Goal: Transaction & Acquisition: Obtain resource

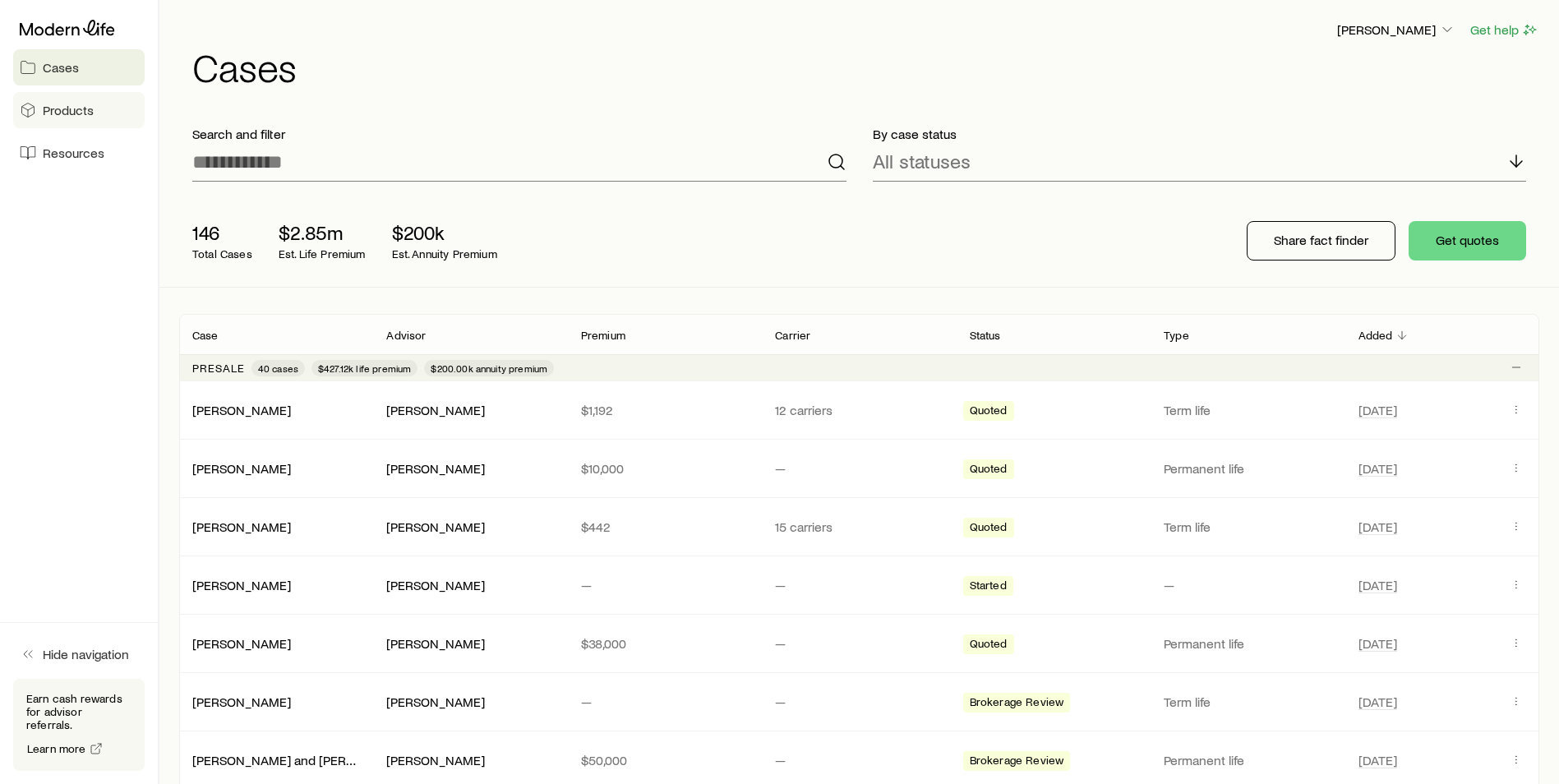
click at [69, 117] on span "Products" at bounding box center [68, 109] width 51 height 16
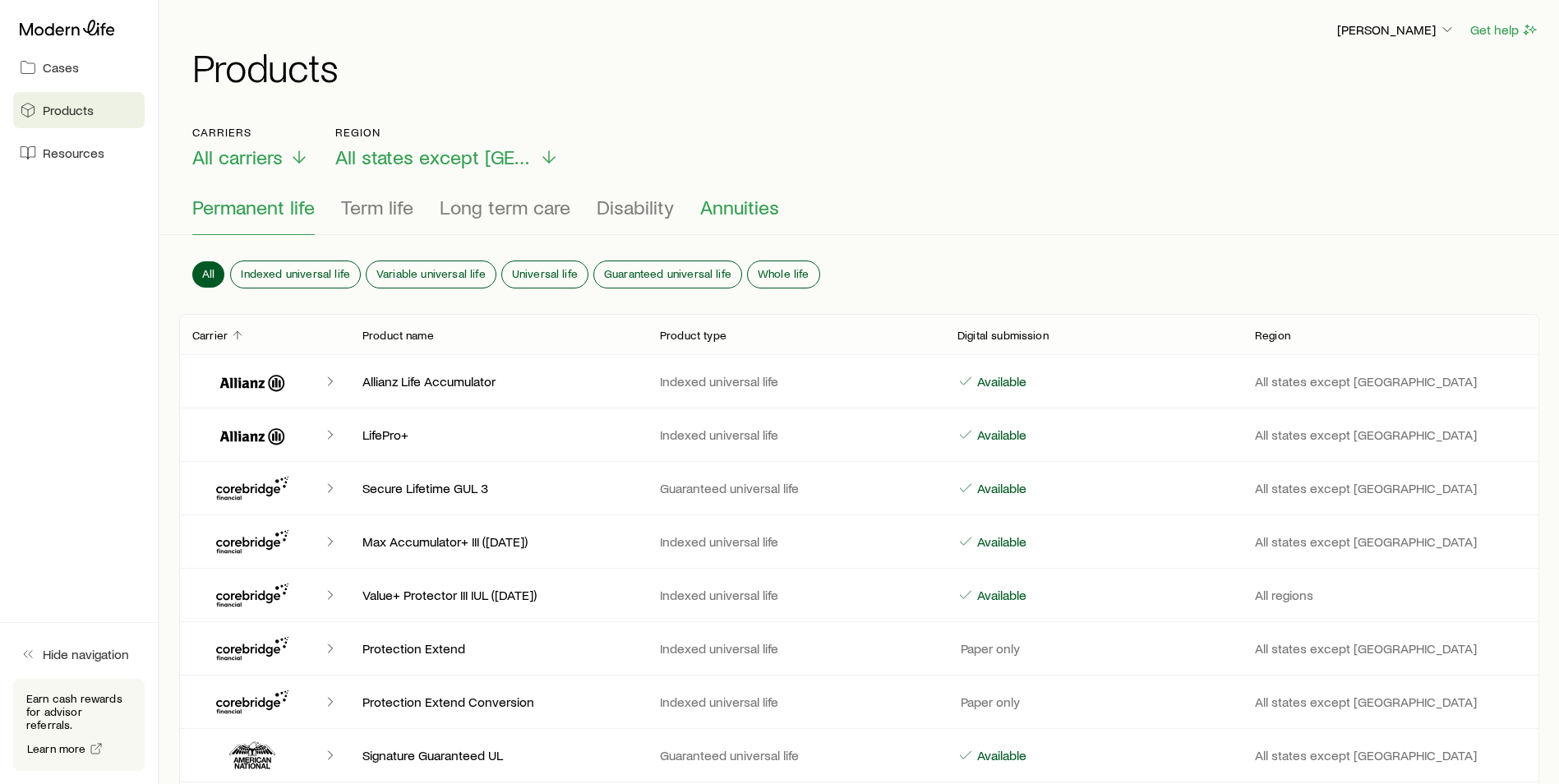
click at [745, 211] on span "Annuities" at bounding box center [739, 207] width 79 height 23
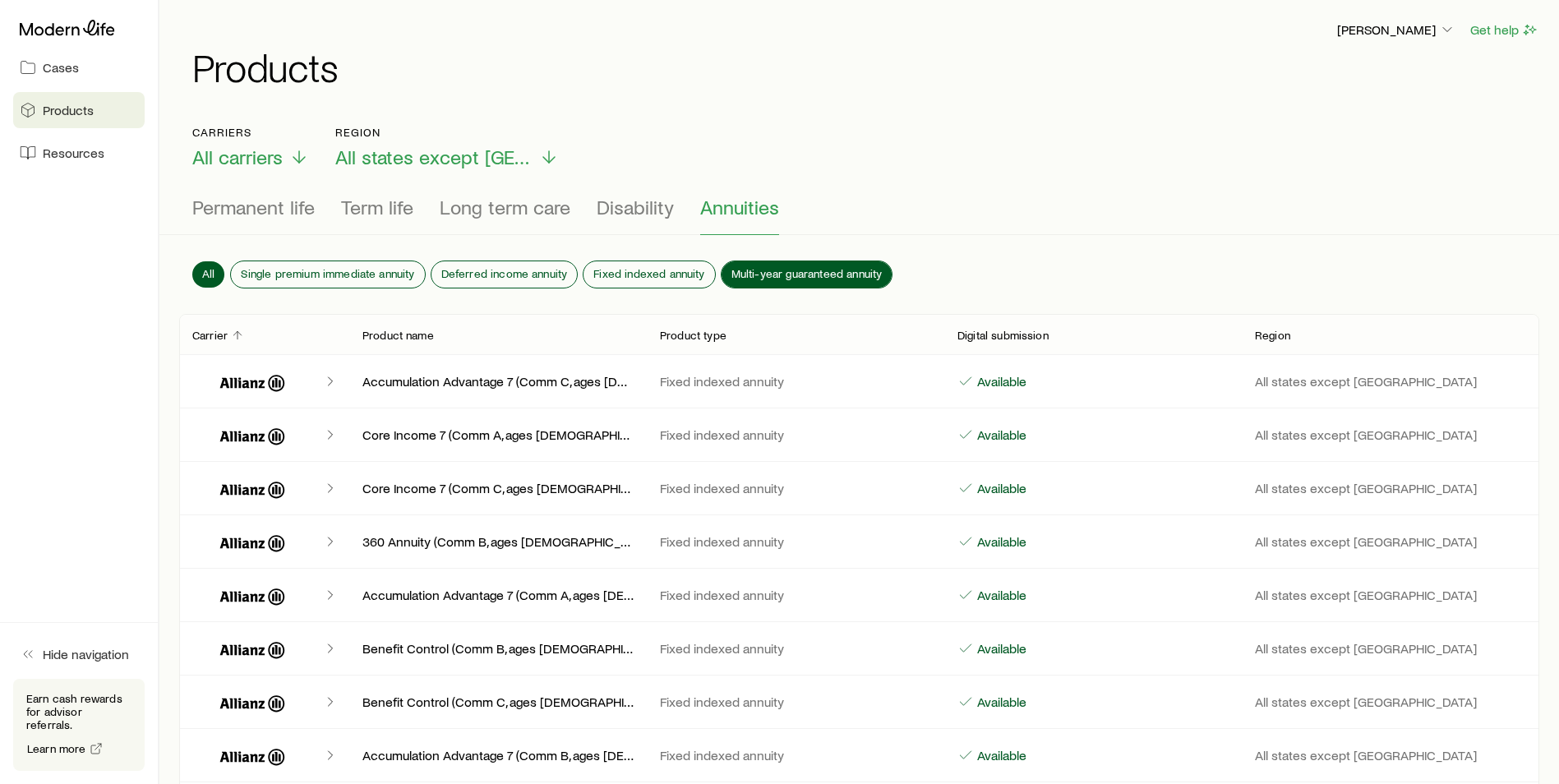
click at [789, 267] on span "Multi-year guaranteed annuity" at bounding box center [807, 273] width 151 height 13
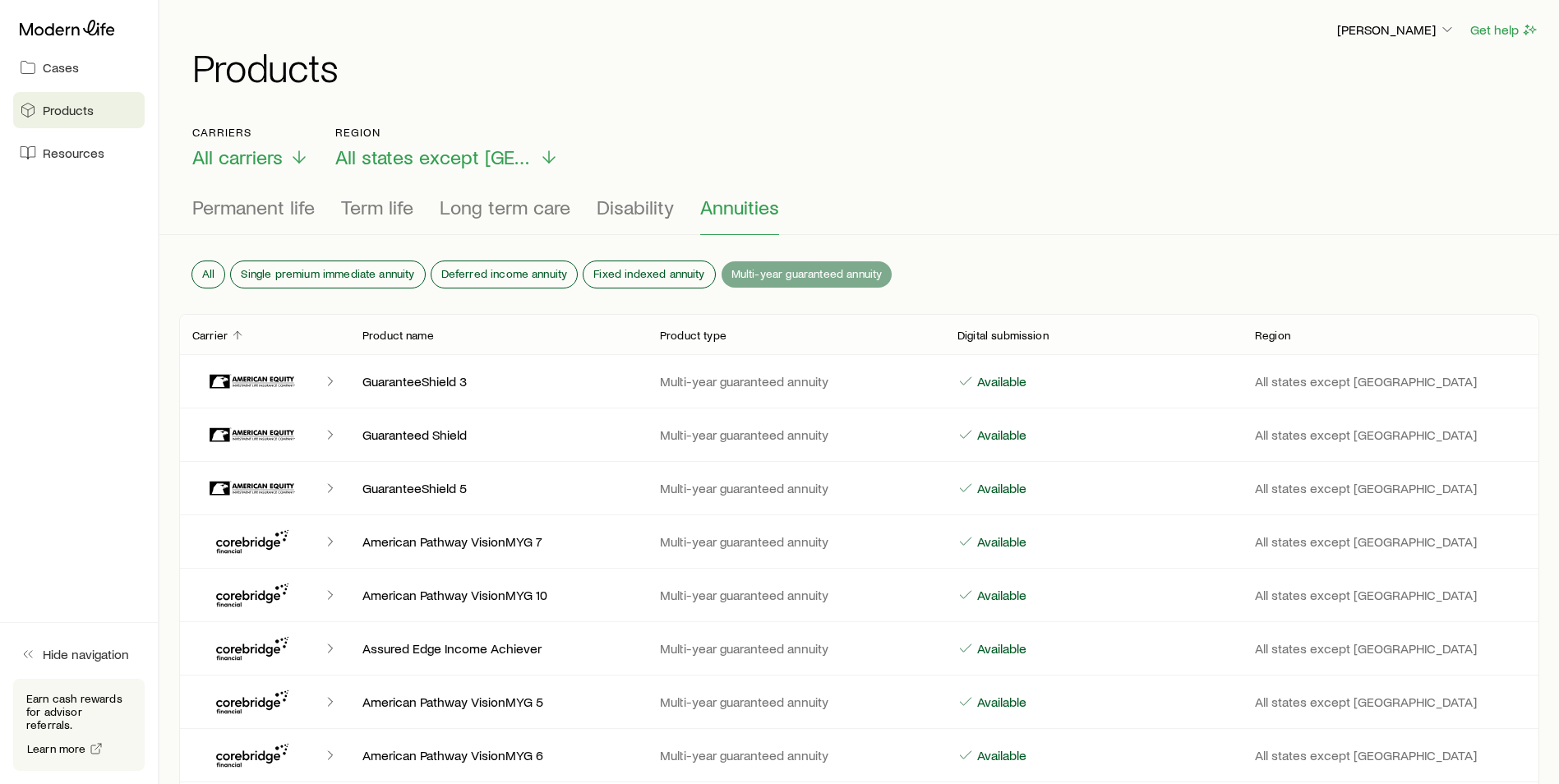
click at [861, 270] on span "Multi-year guaranteed annuity" at bounding box center [807, 273] width 151 height 13
click at [1486, 33] on button "Get help" at bounding box center [1504, 30] width 69 height 19
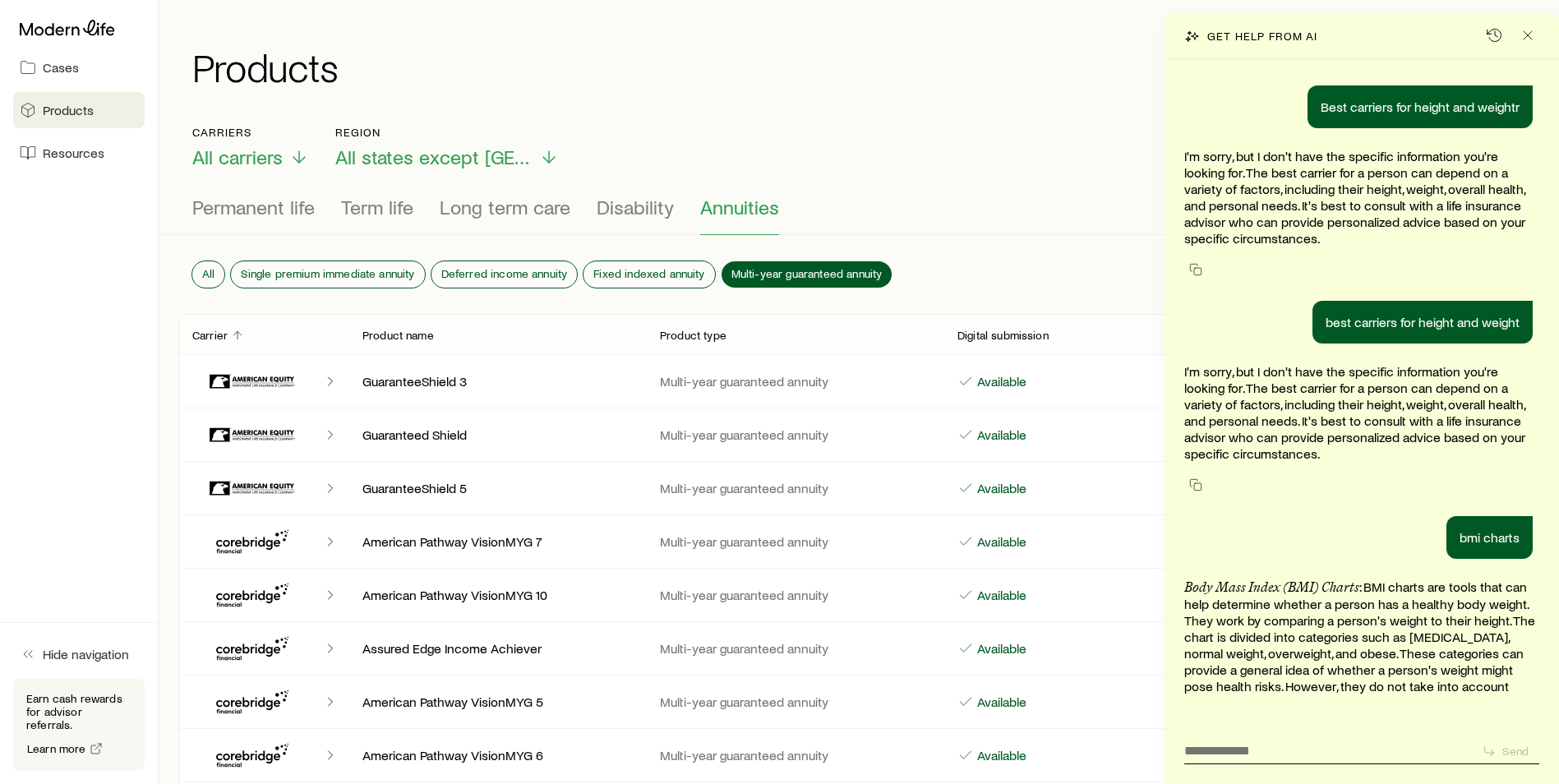
scroll to position [59983, 0]
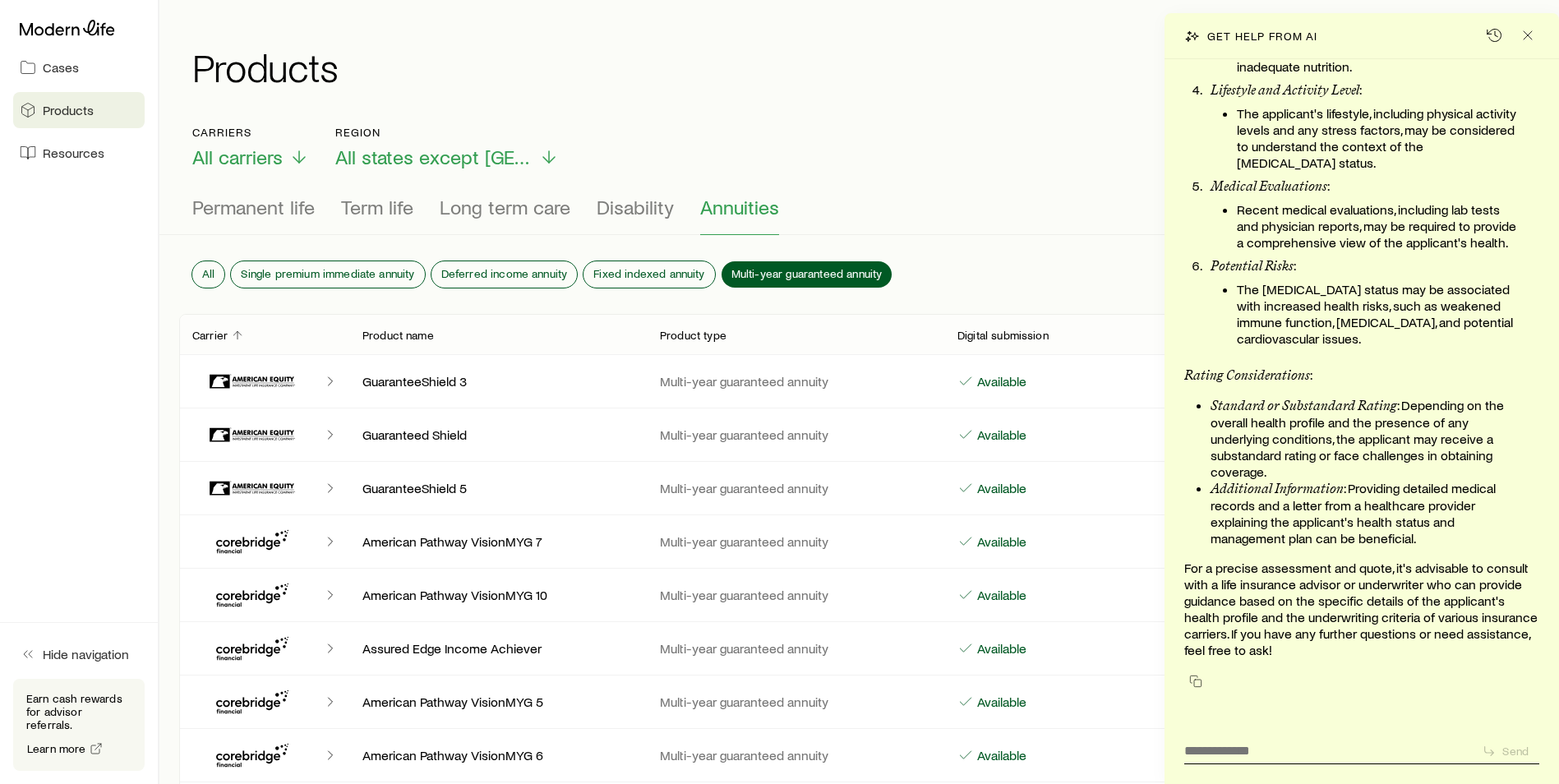
click at [1243, 731] on div "Send" at bounding box center [1362, 738] width 355 height 51
click at [1243, 754] on textarea at bounding box center [1326, 745] width 284 height 25
type textarea "**********"
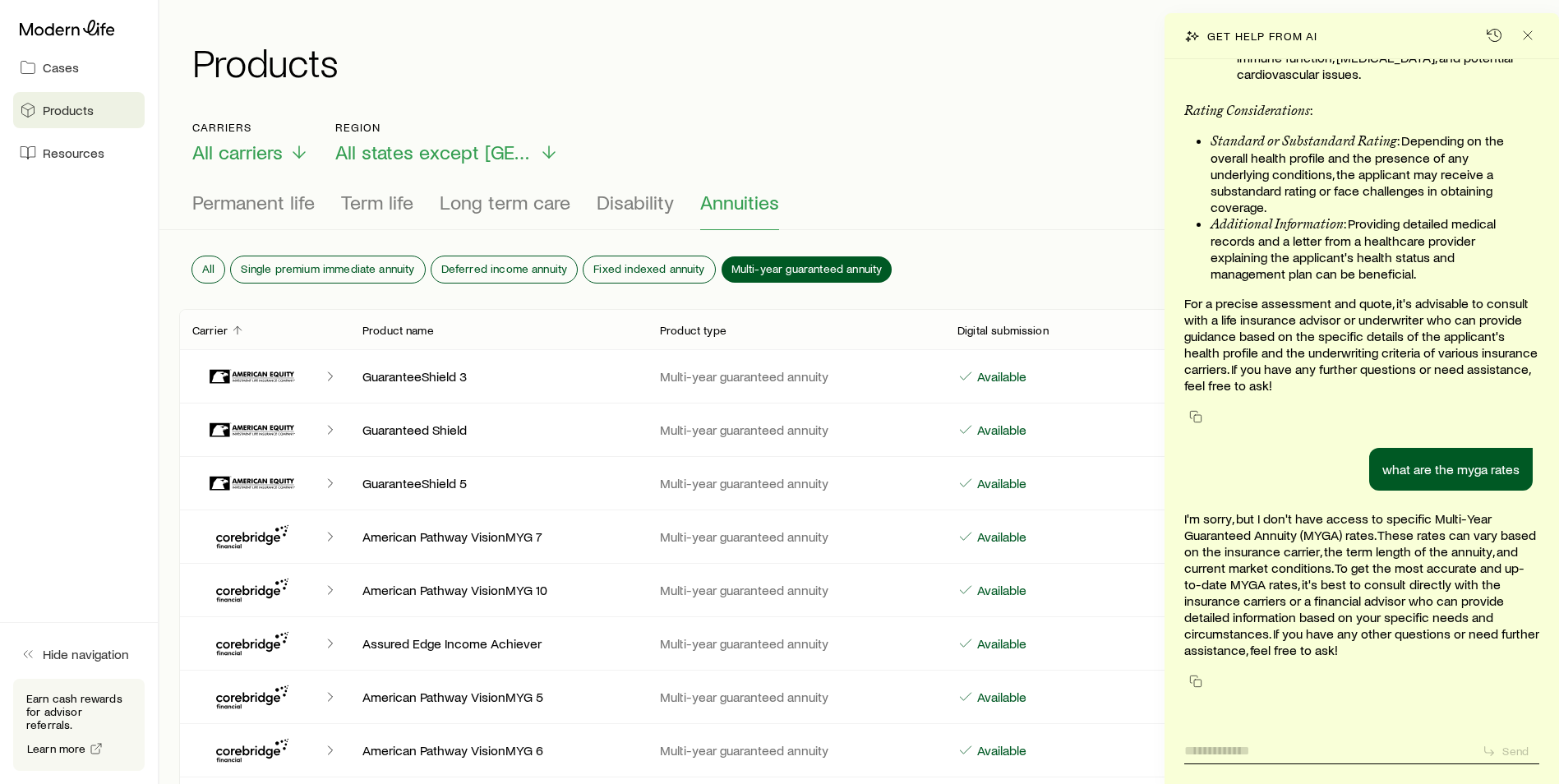
scroll to position [0, 0]
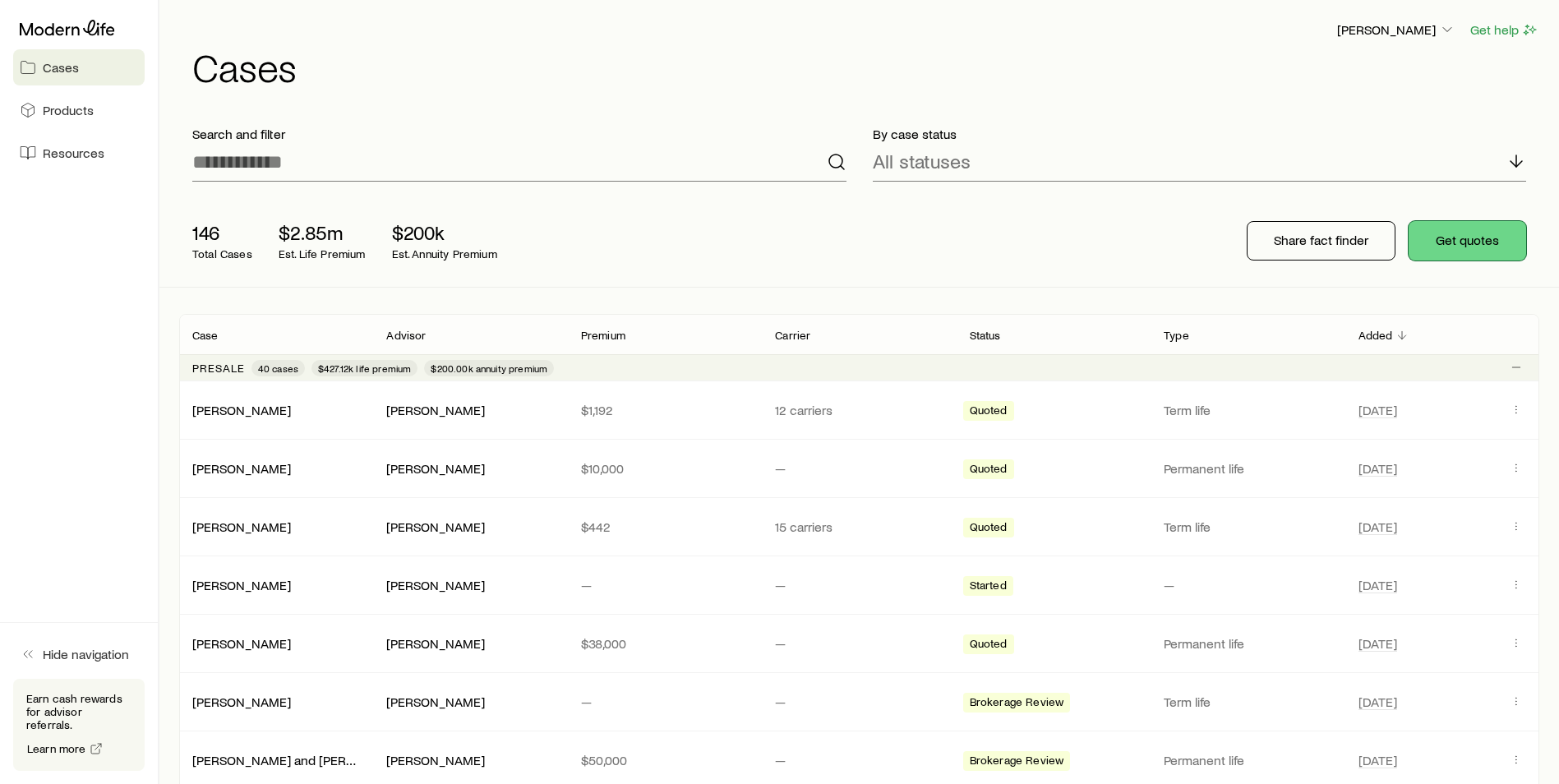
click at [1464, 233] on button "Get quotes" at bounding box center [1467, 240] width 117 height 39
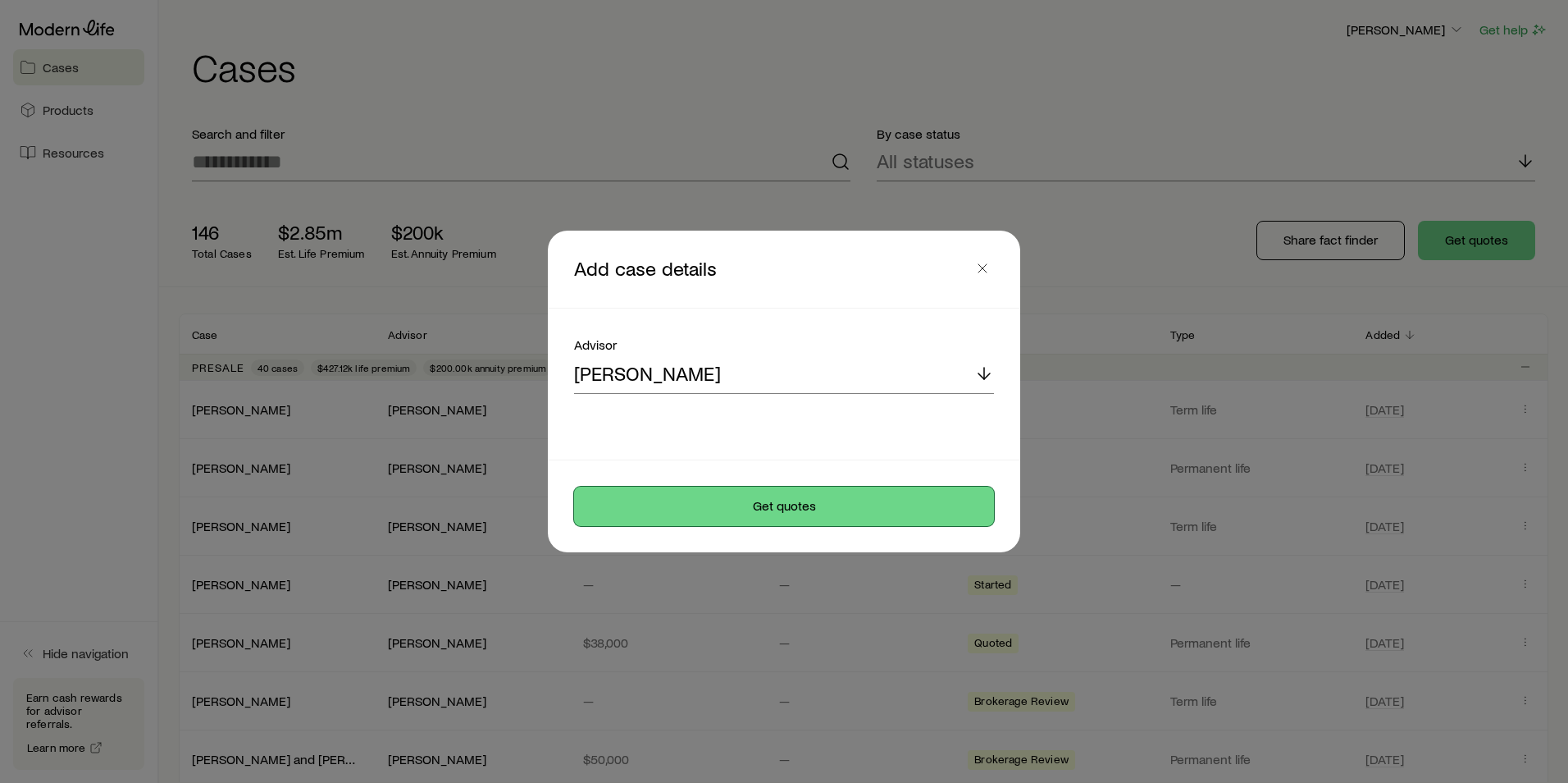
click at [727, 498] on button "Get quotes" at bounding box center [784, 506] width 420 height 39
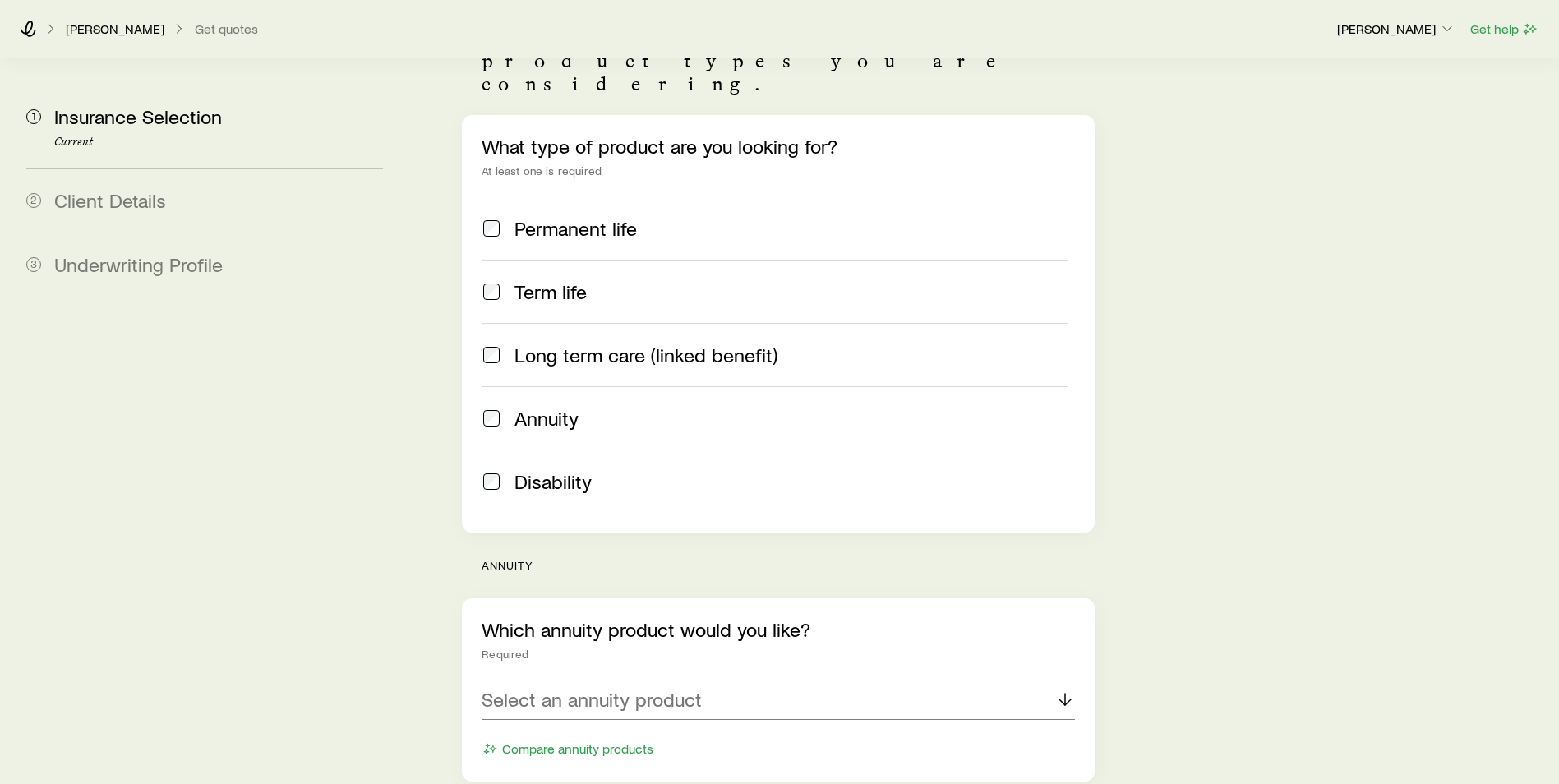
scroll to position [310, 0]
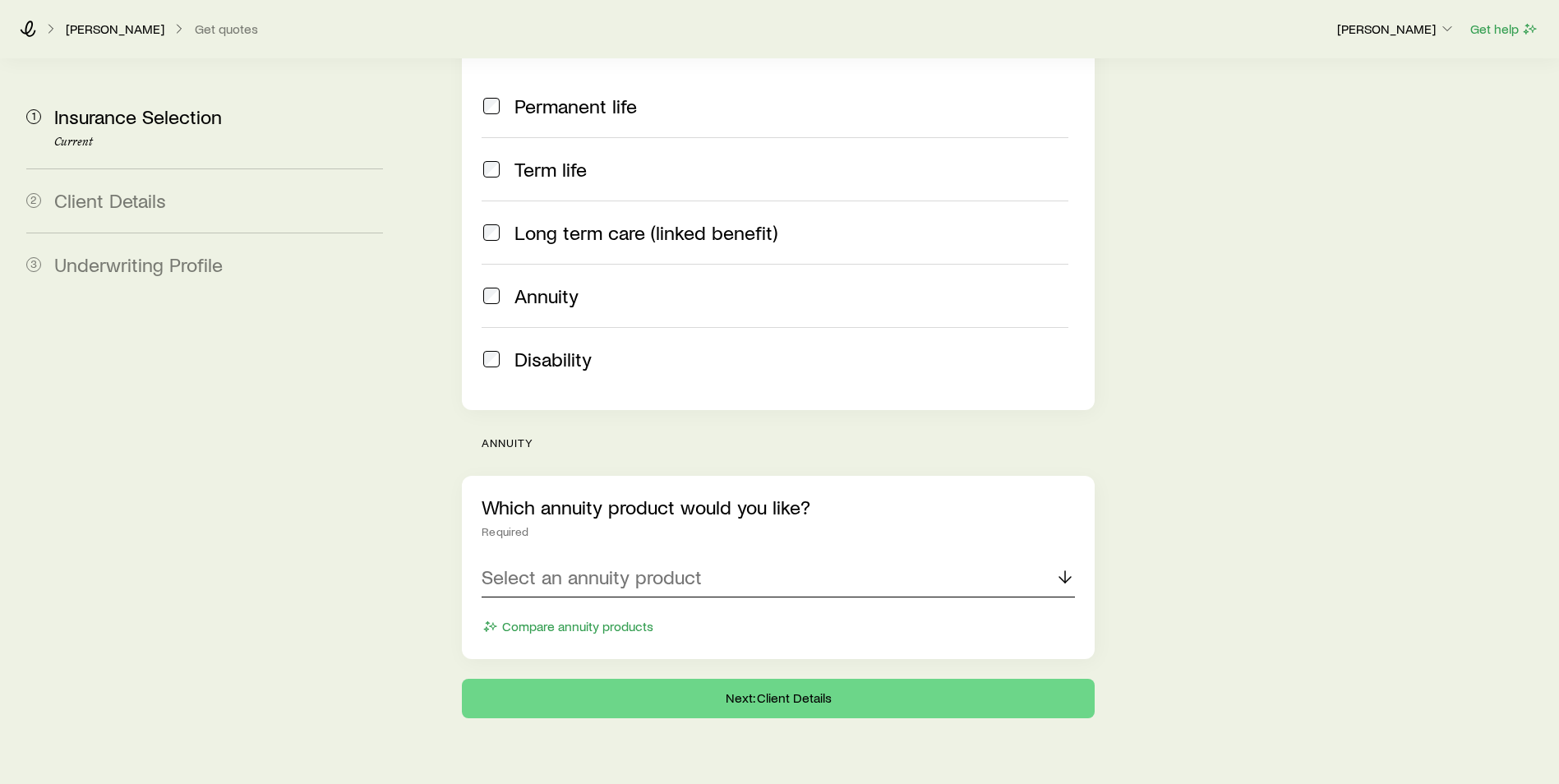
click at [632, 558] on div "Select an annuity product" at bounding box center [778, 577] width 593 height 39
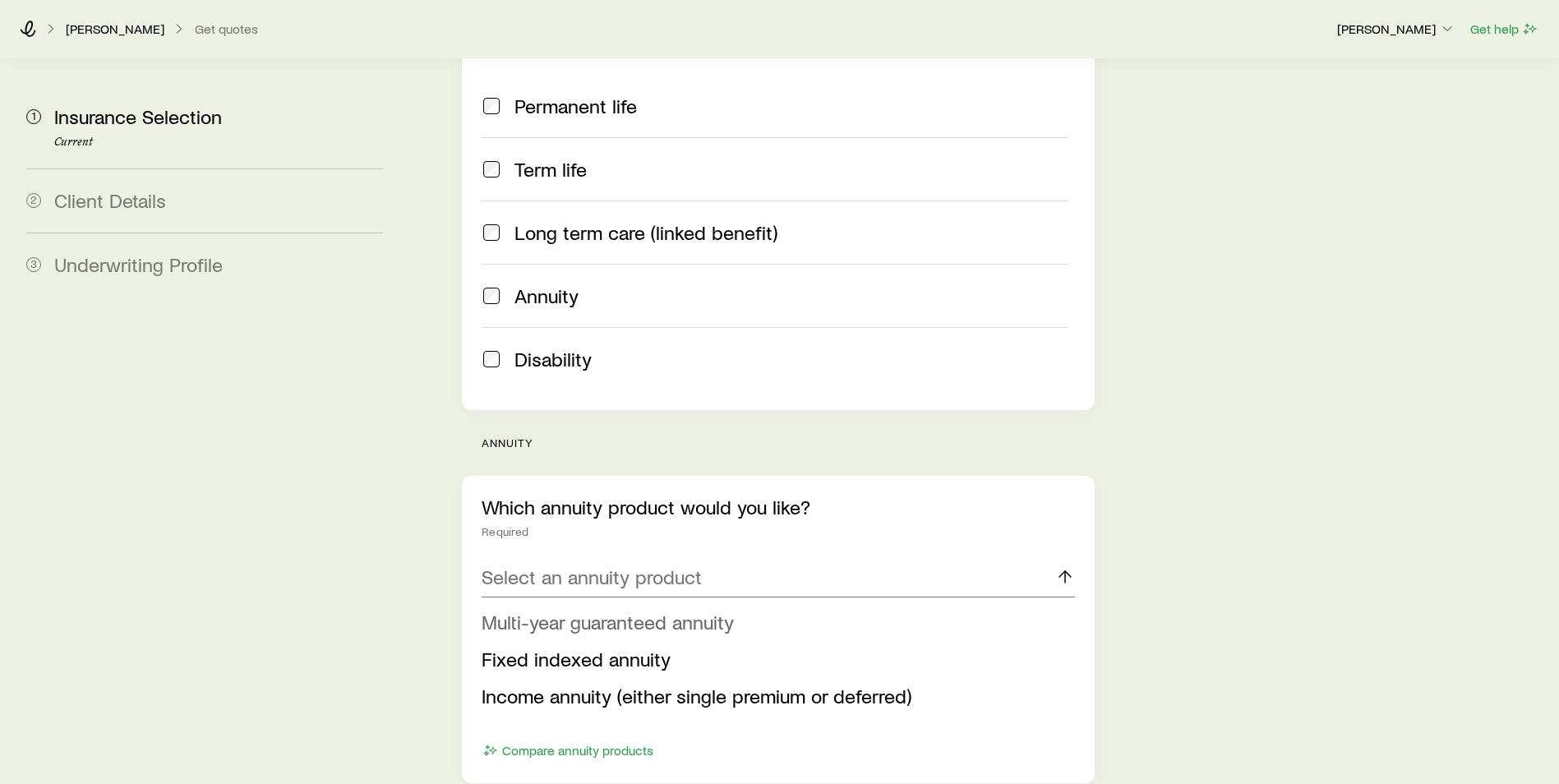
click at [609, 609] on span "Multi-year guaranteed annuity" at bounding box center [608, 621] width 253 height 23
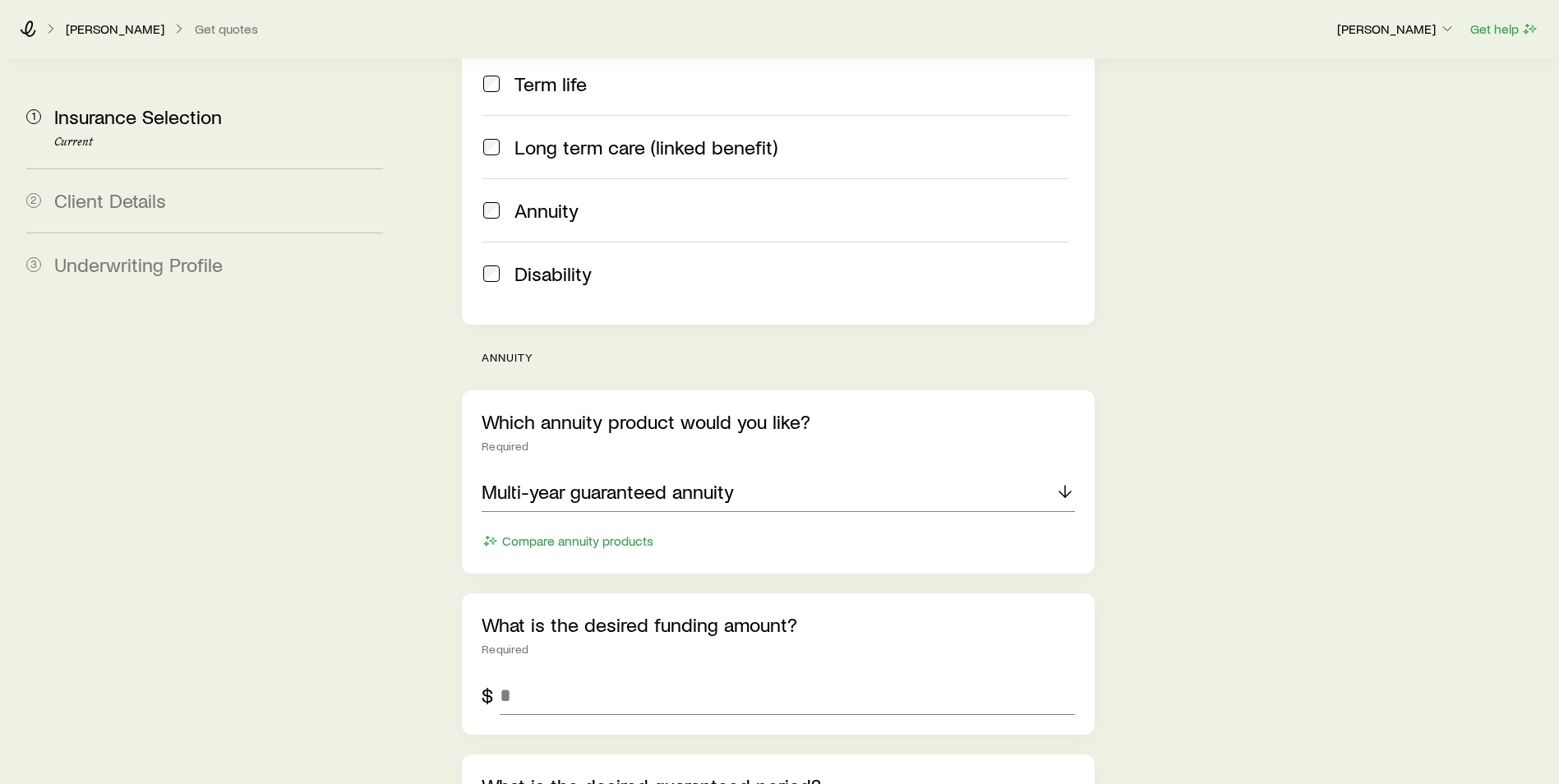
scroll to position [474, 0]
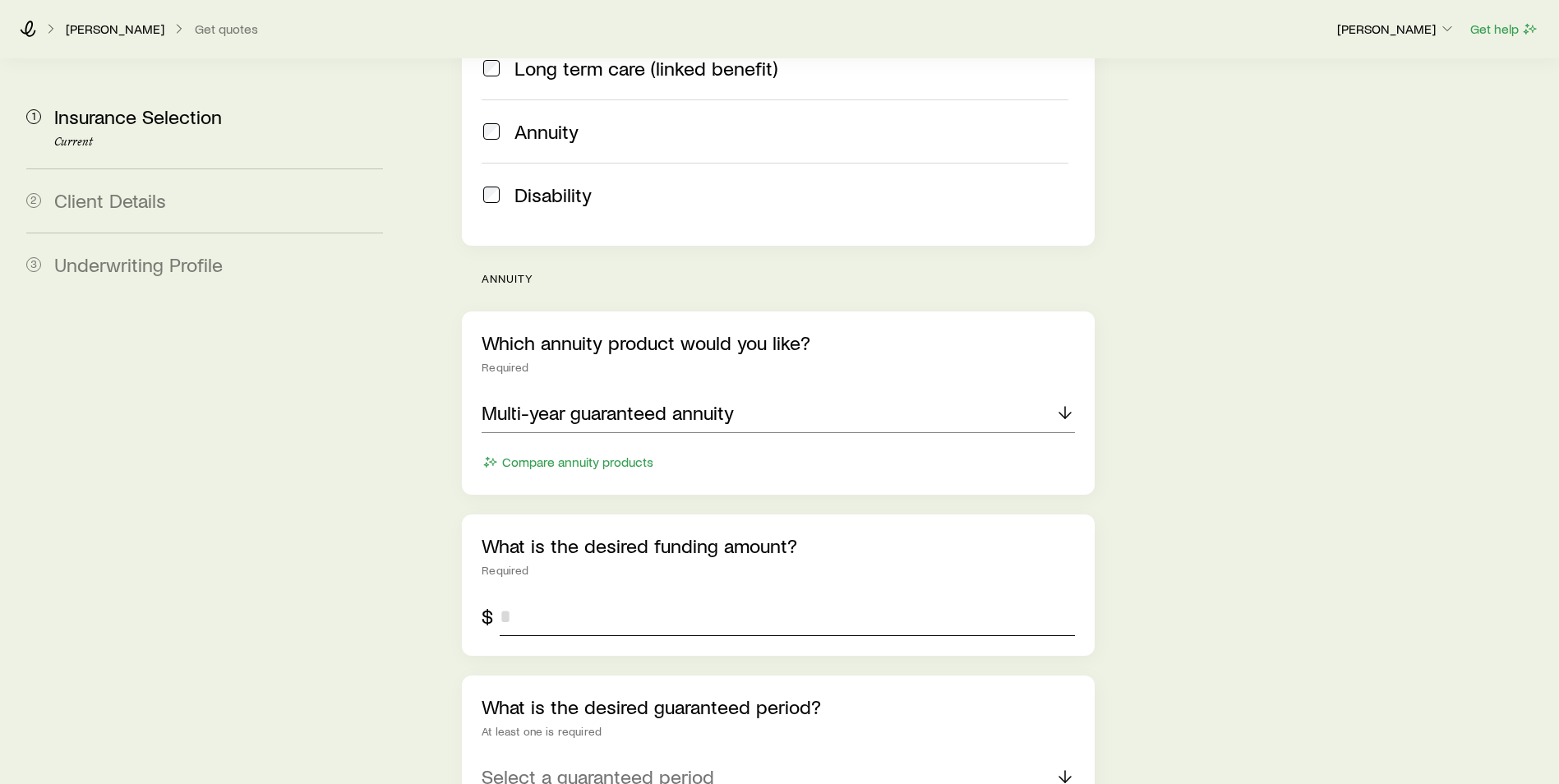
click at [571, 596] on input "tel" at bounding box center [787, 616] width 575 height 39
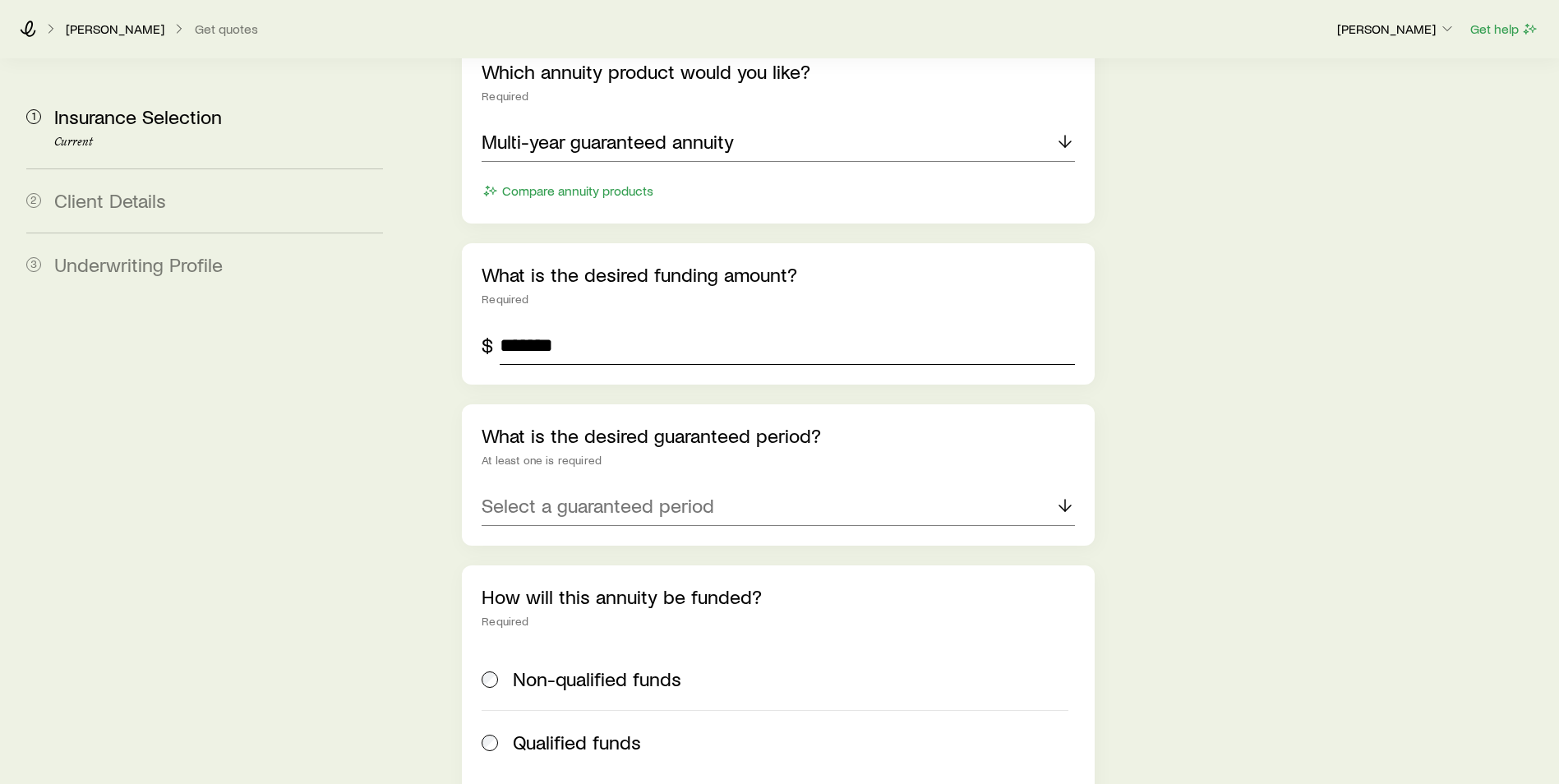
scroll to position [803, 0]
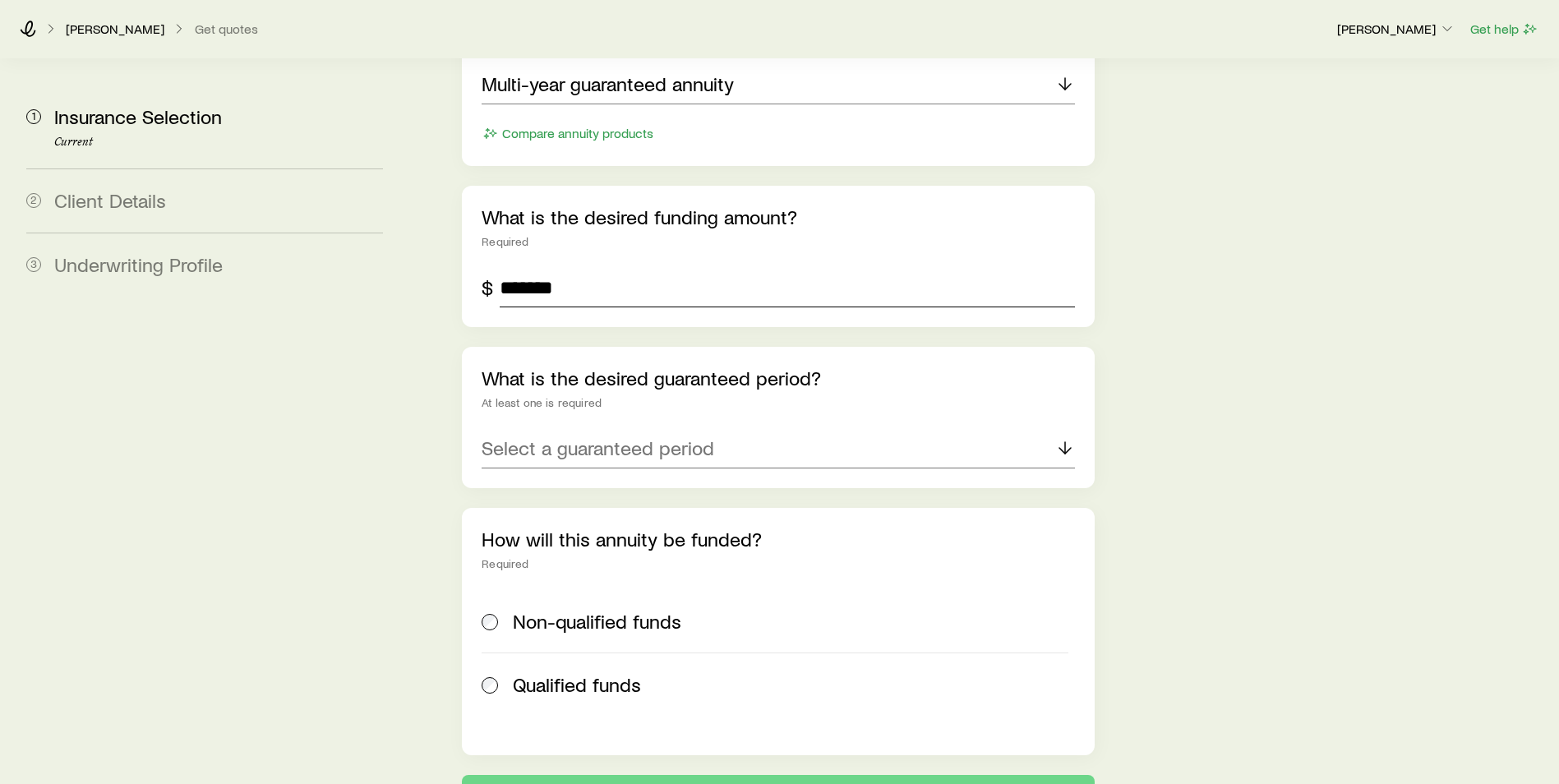
type input "*******"
click at [677, 429] on div "Select a guaranteed period" at bounding box center [778, 448] width 593 height 39
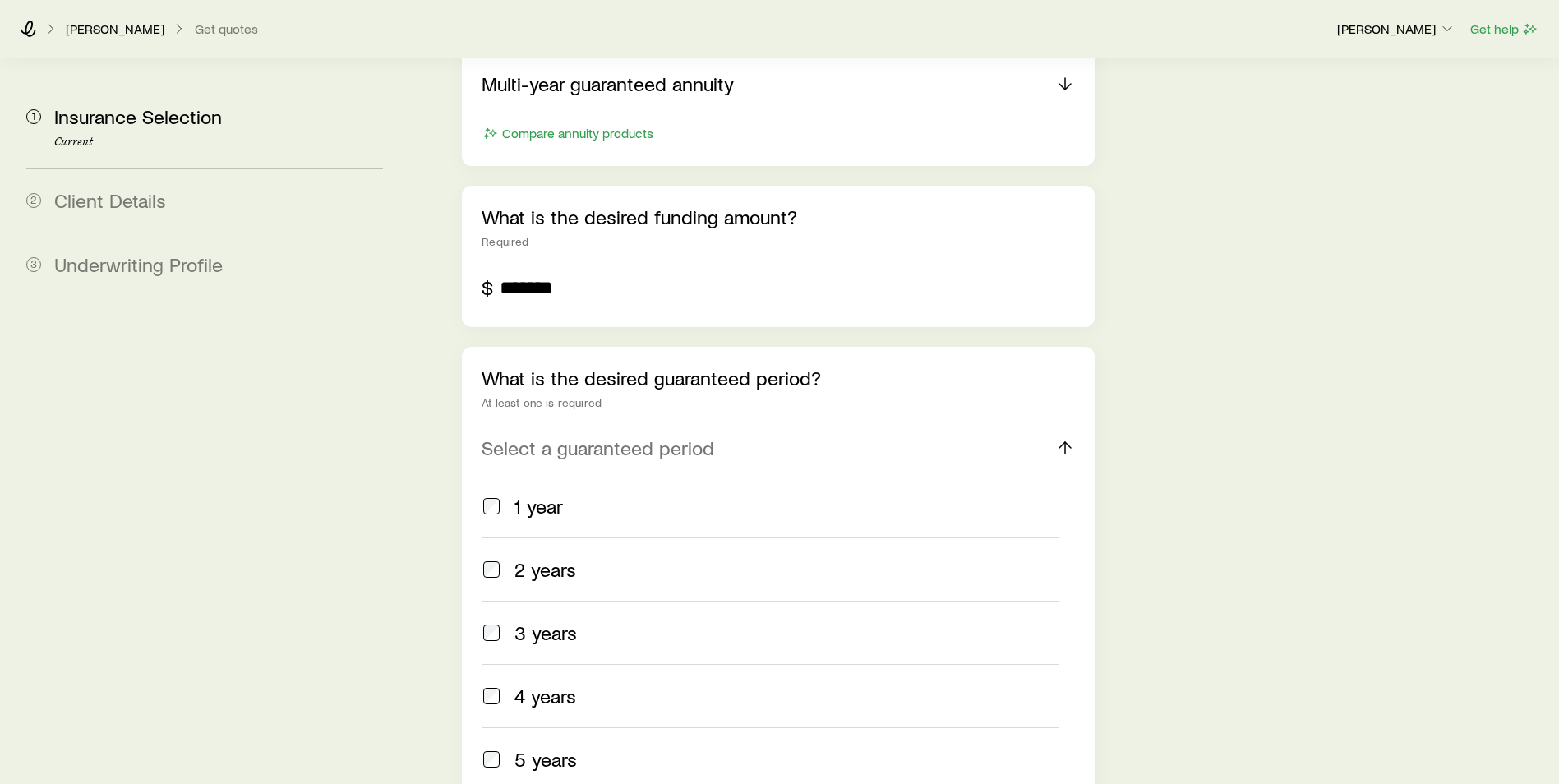
click at [525, 748] on span "5 years" at bounding box center [545, 759] width 63 height 23
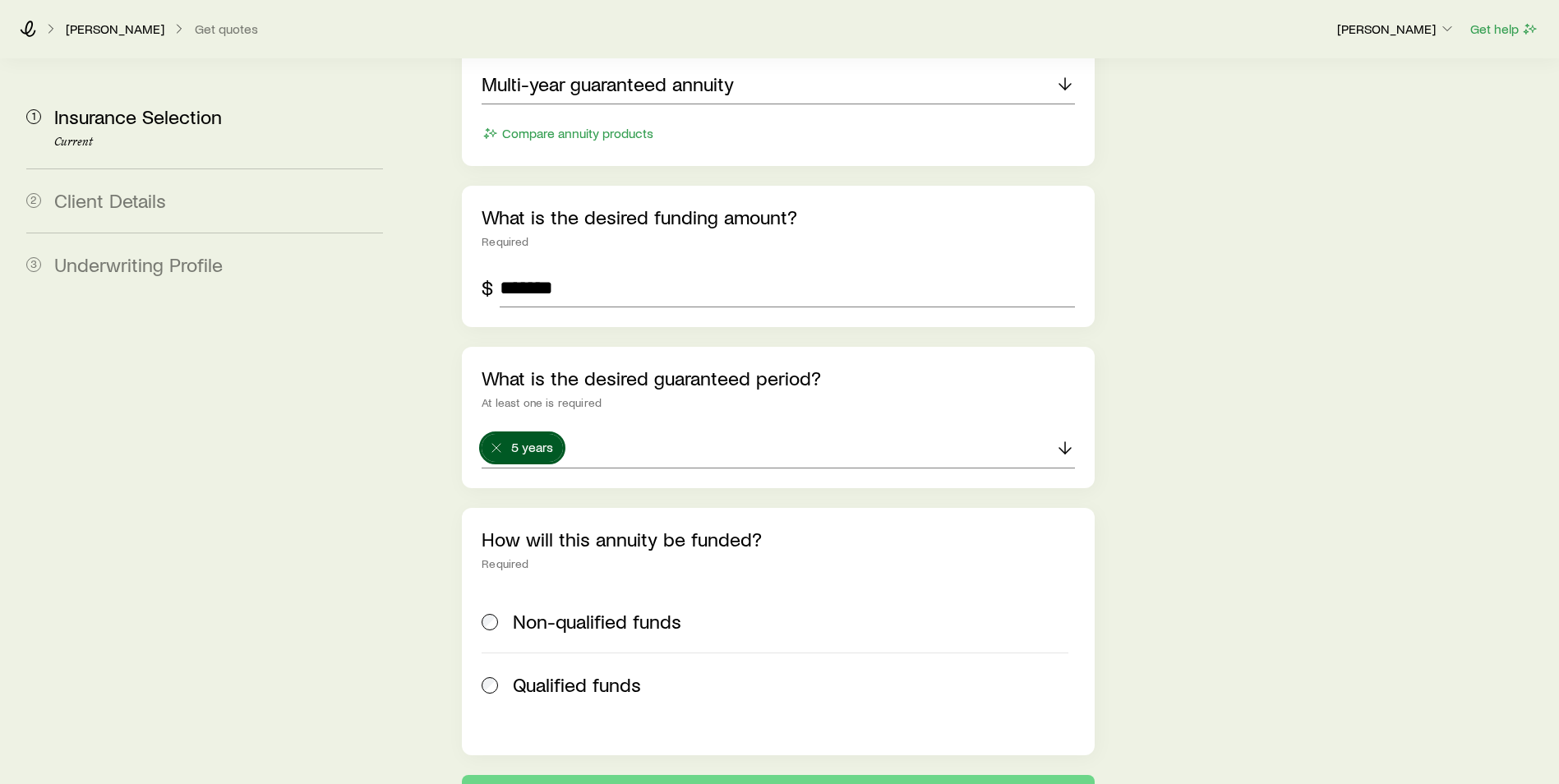
click at [359, 608] on aside "1 Insurance Selection Current 2 Client Details 3 Underwriting Profile" at bounding box center [204, 36] width 383 height 1558
click at [669, 774] on button "Next: Client Details" at bounding box center [778, 794] width 633 height 39
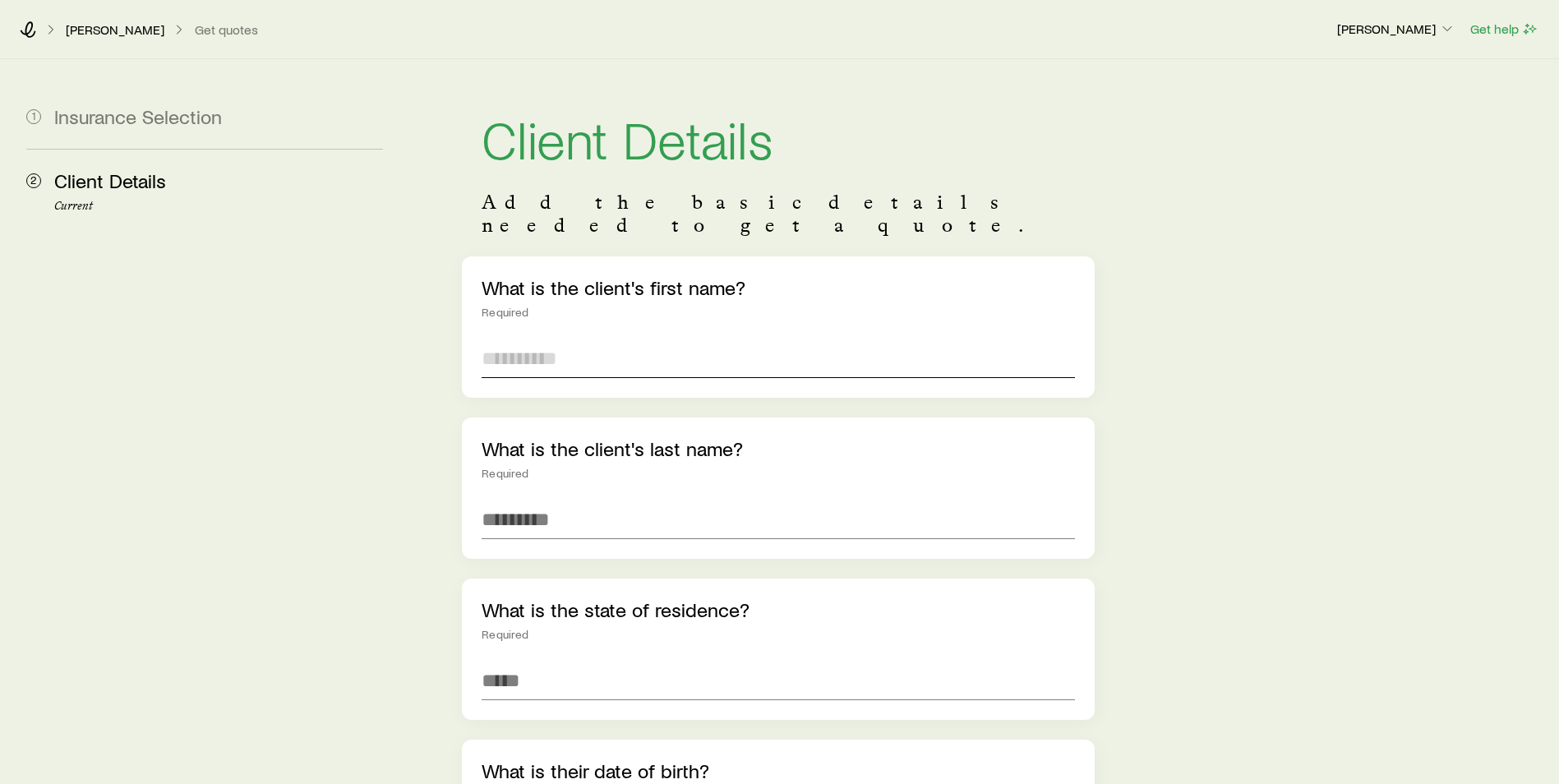
click at [538, 339] on input "text" at bounding box center [778, 358] width 593 height 39
type input "****"
type input "*****"
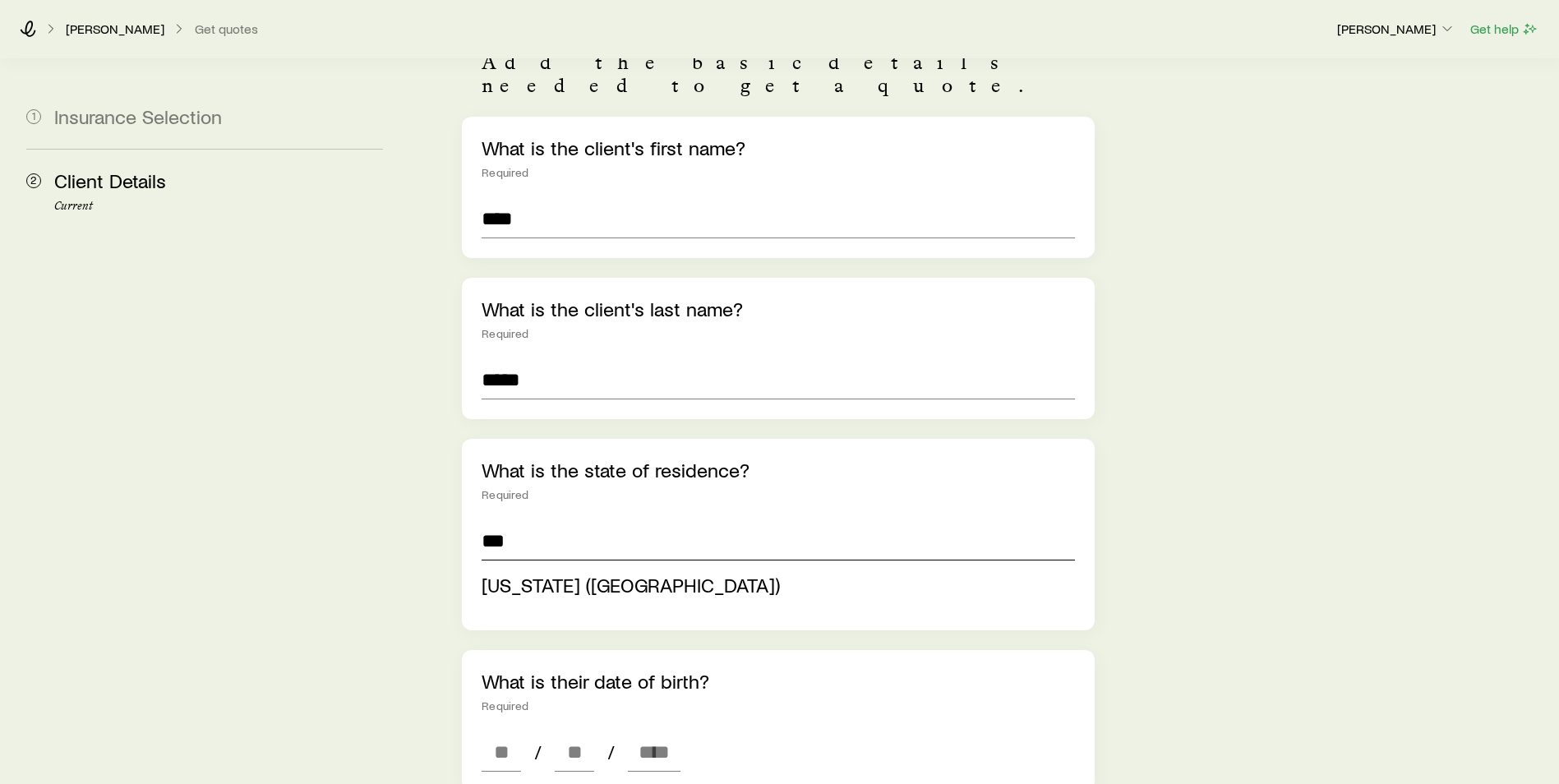
scroll to position [247, 0]
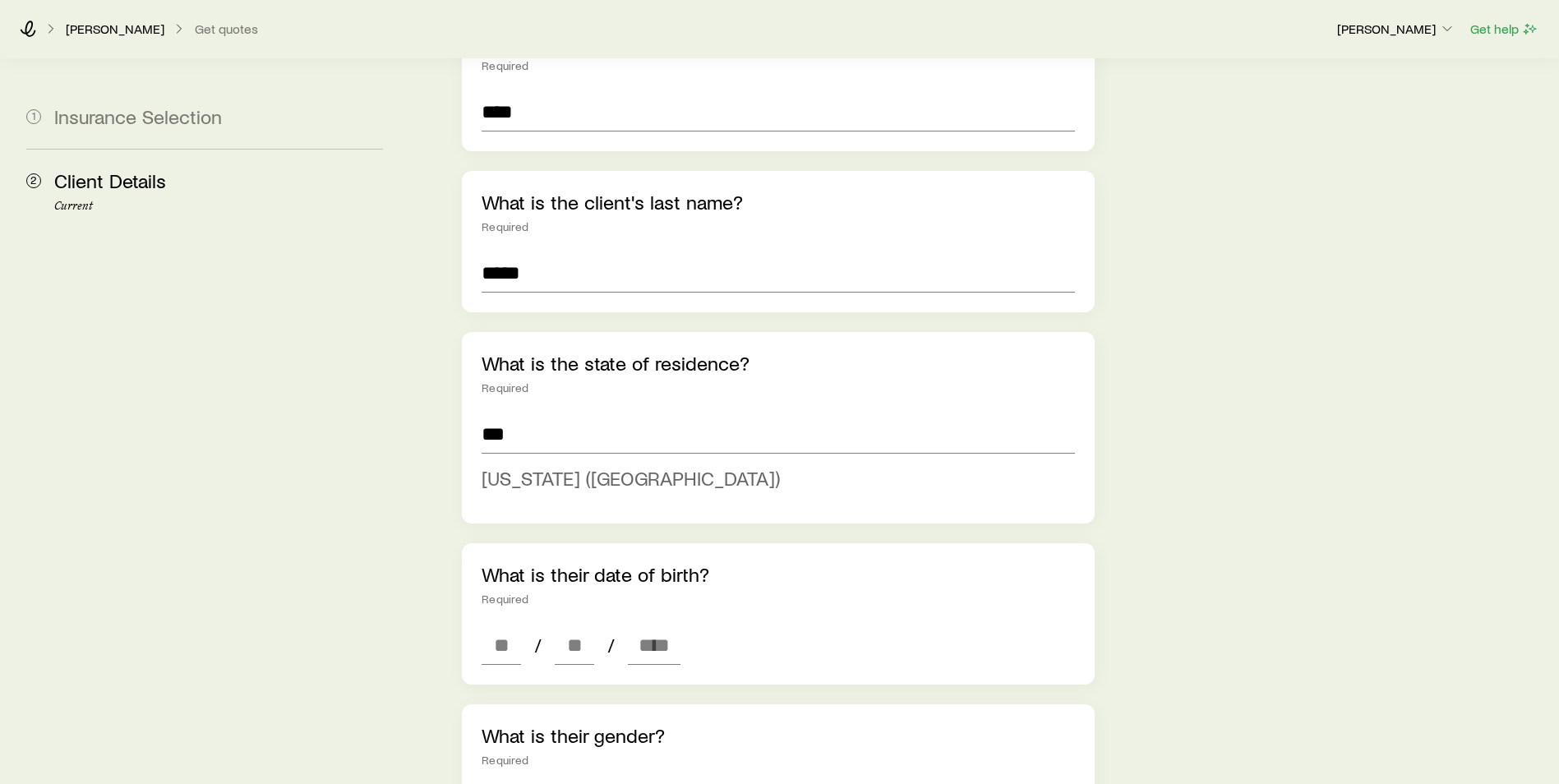
click at [559, 466] on span "Michigan (MI)" at bounding box center [631, 478] width 298 height 23
type input "**********"
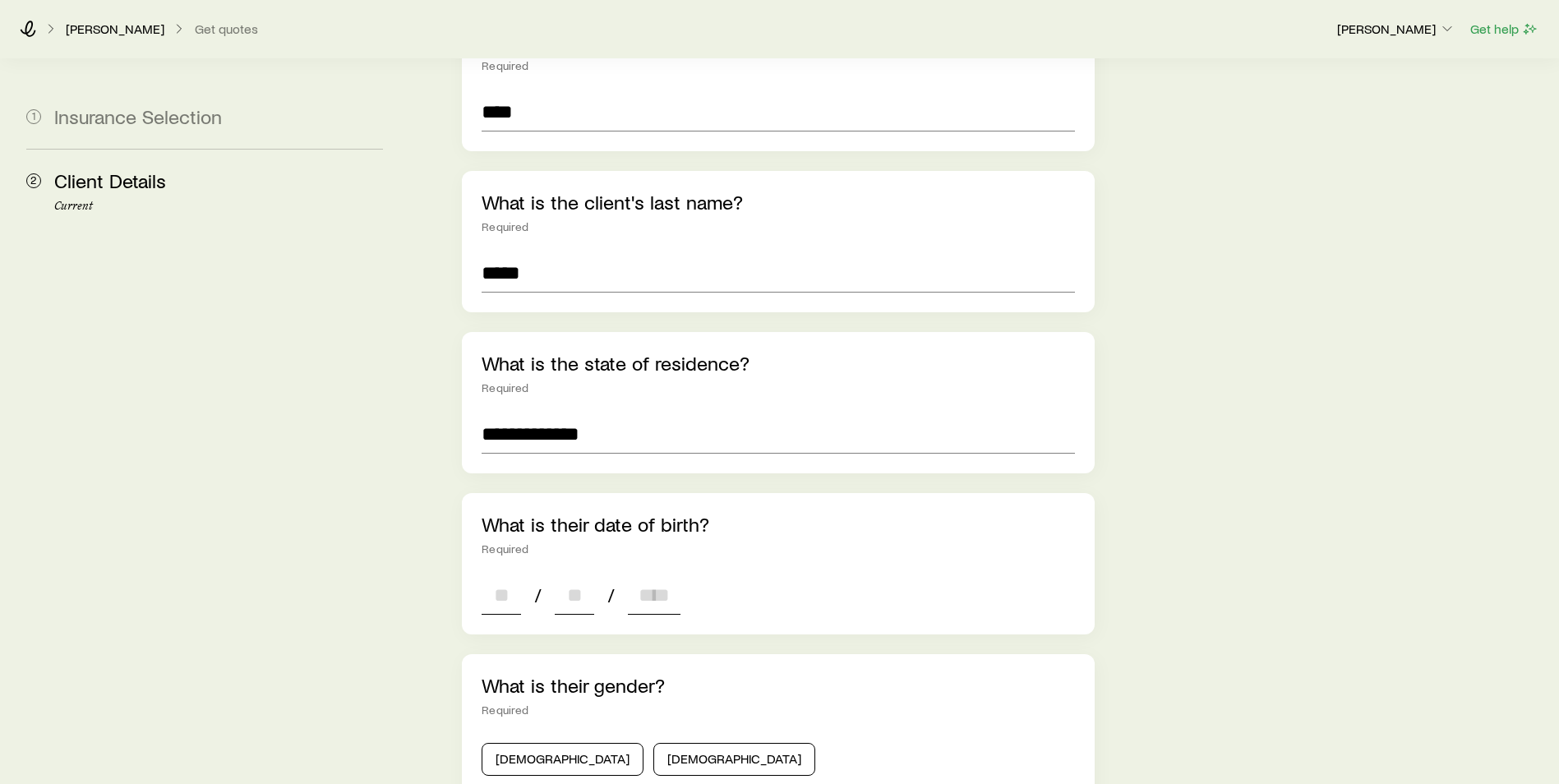
click at [510, 589] on input at bounding box center [501, 594] width 39 height 39
click at [508, 575] on input at bounding box center [501, 594] width 39 height 39
type input "**"
type input "****"
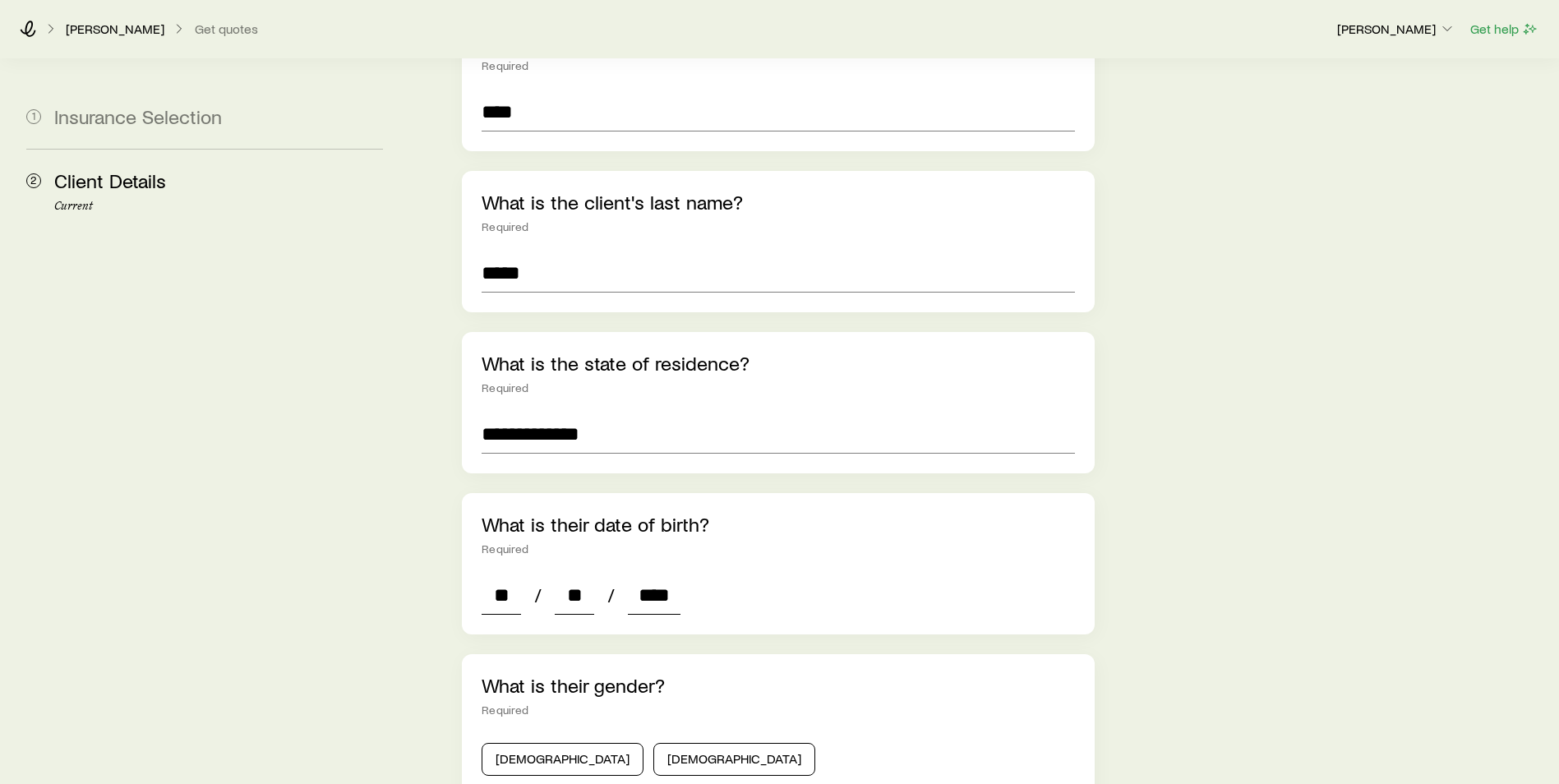
type input "*"
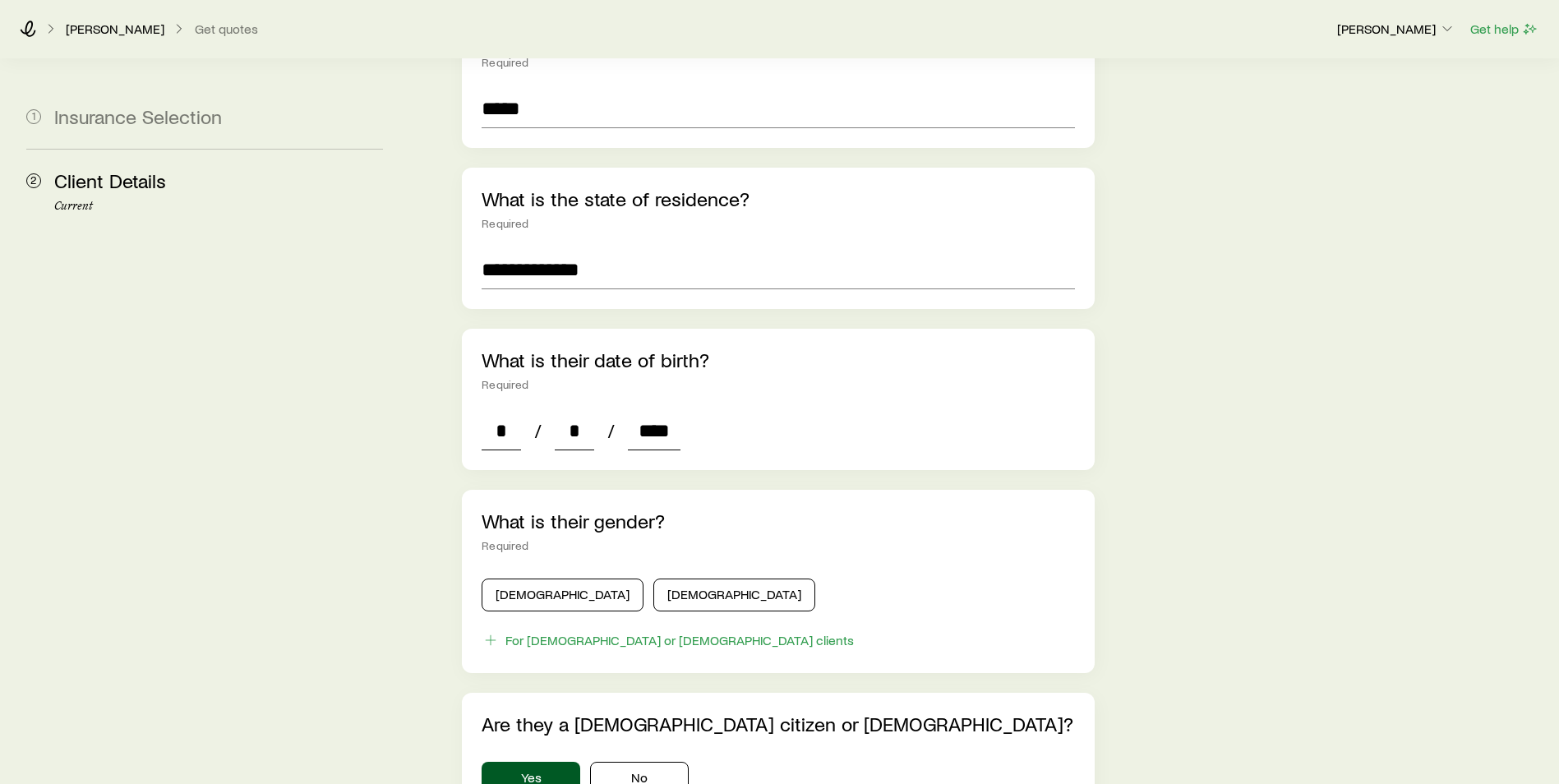
type input "****"
click at [531, 603] on div "What is their gender? Required Male Female For transgender or non-binary clients" at bounding box center [778, 581] width 633 height 183
click at [538, 578] on button "Male" at bounding box center [563, 595] width 162 height 33
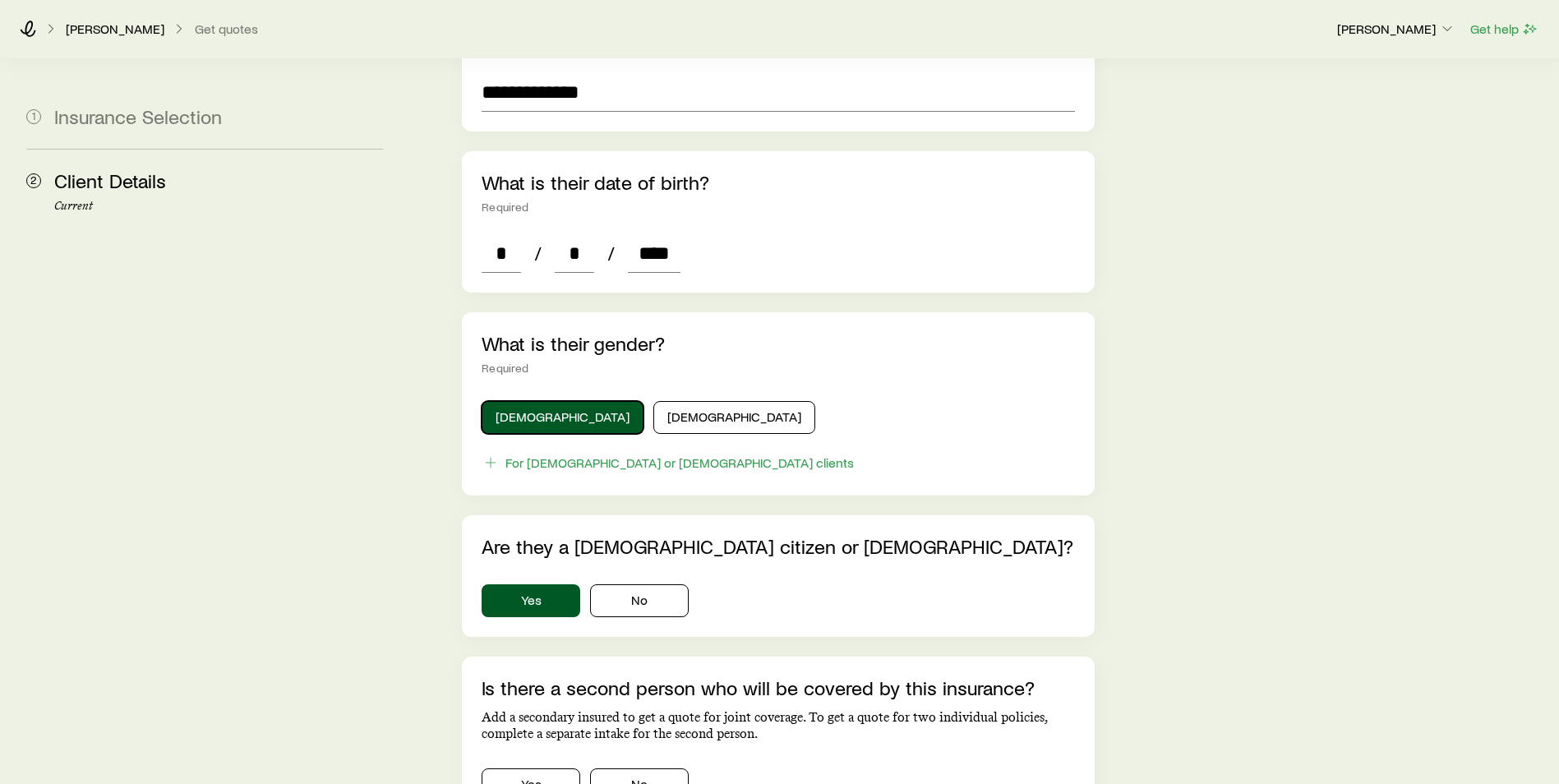
scroll to position [740, 0]
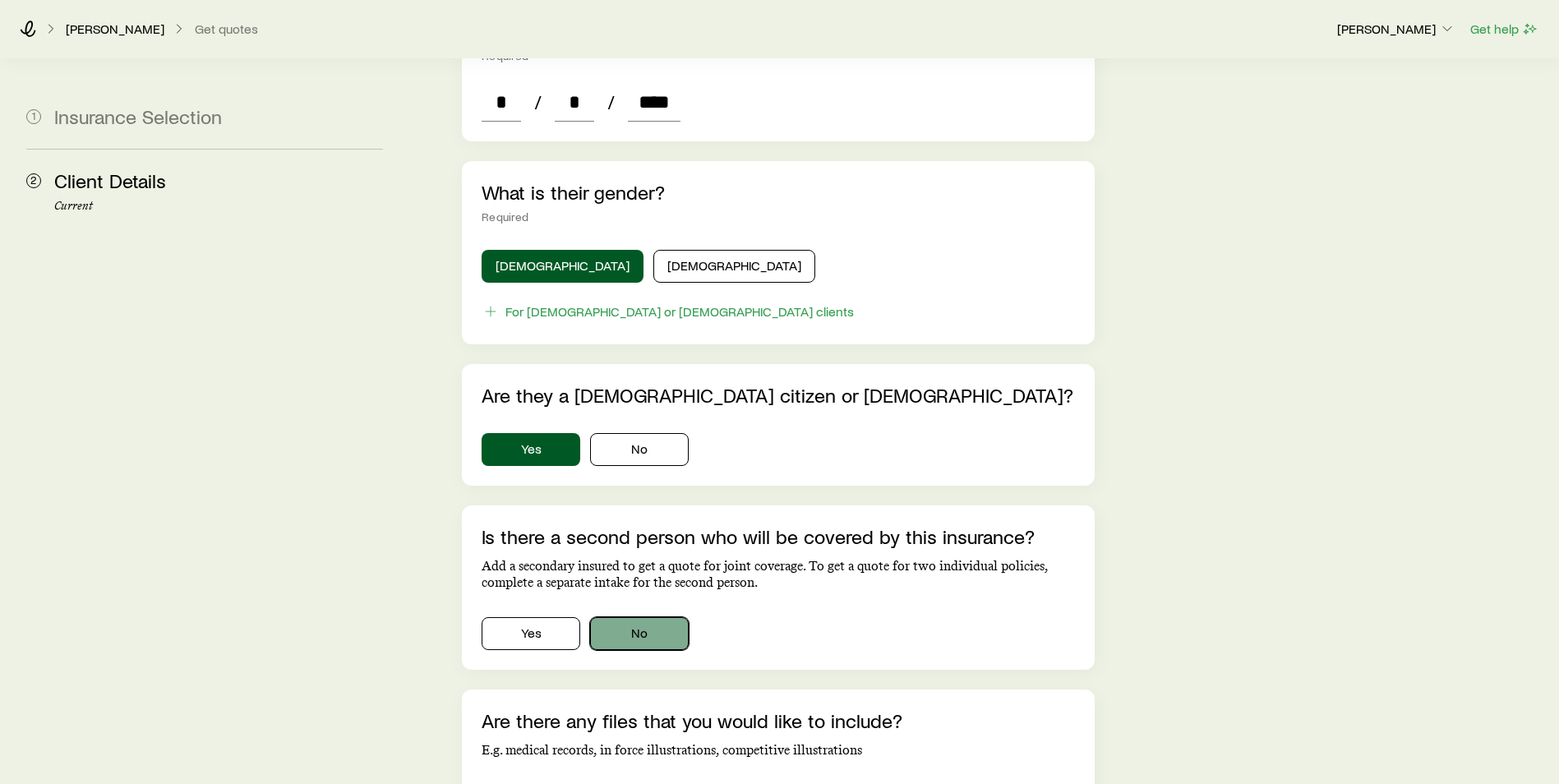
click at [627, 617] on button "No" at bounding box center [639, 634] width 99 height 33
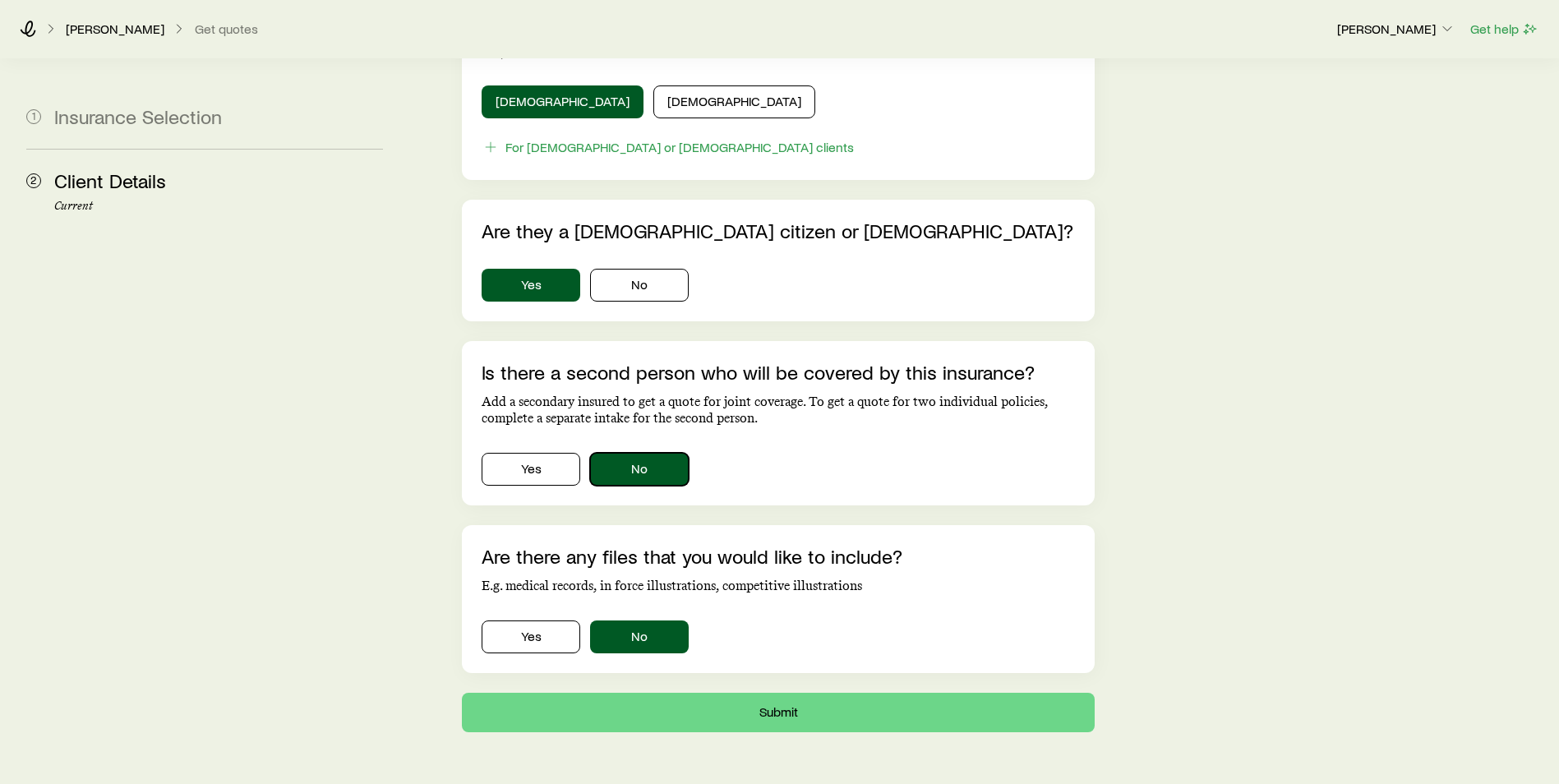
scroll to position [940, 0]
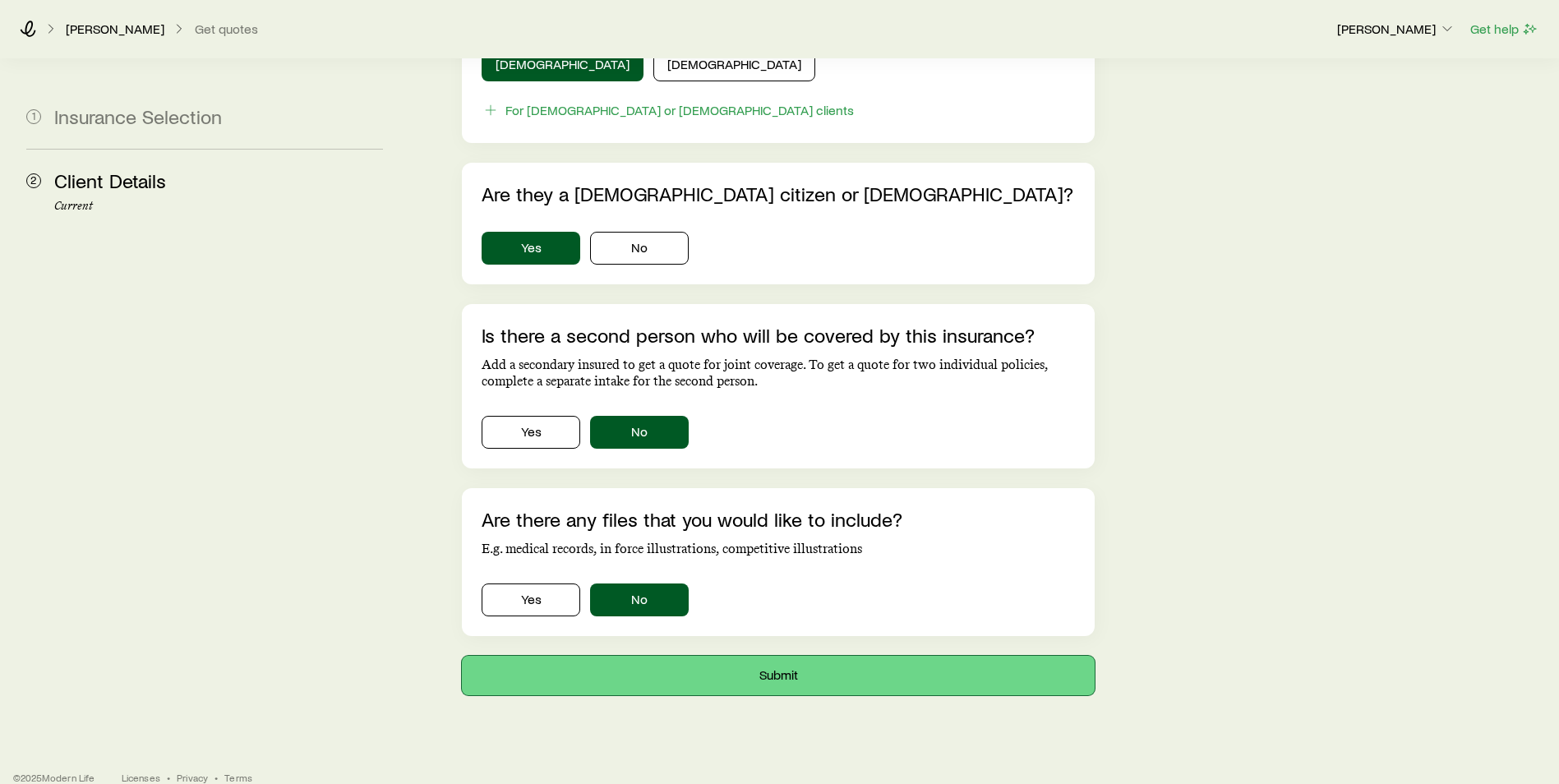
click at [656, 659] on button "Submit" at bounding box center [778, 675] width 633 height 39
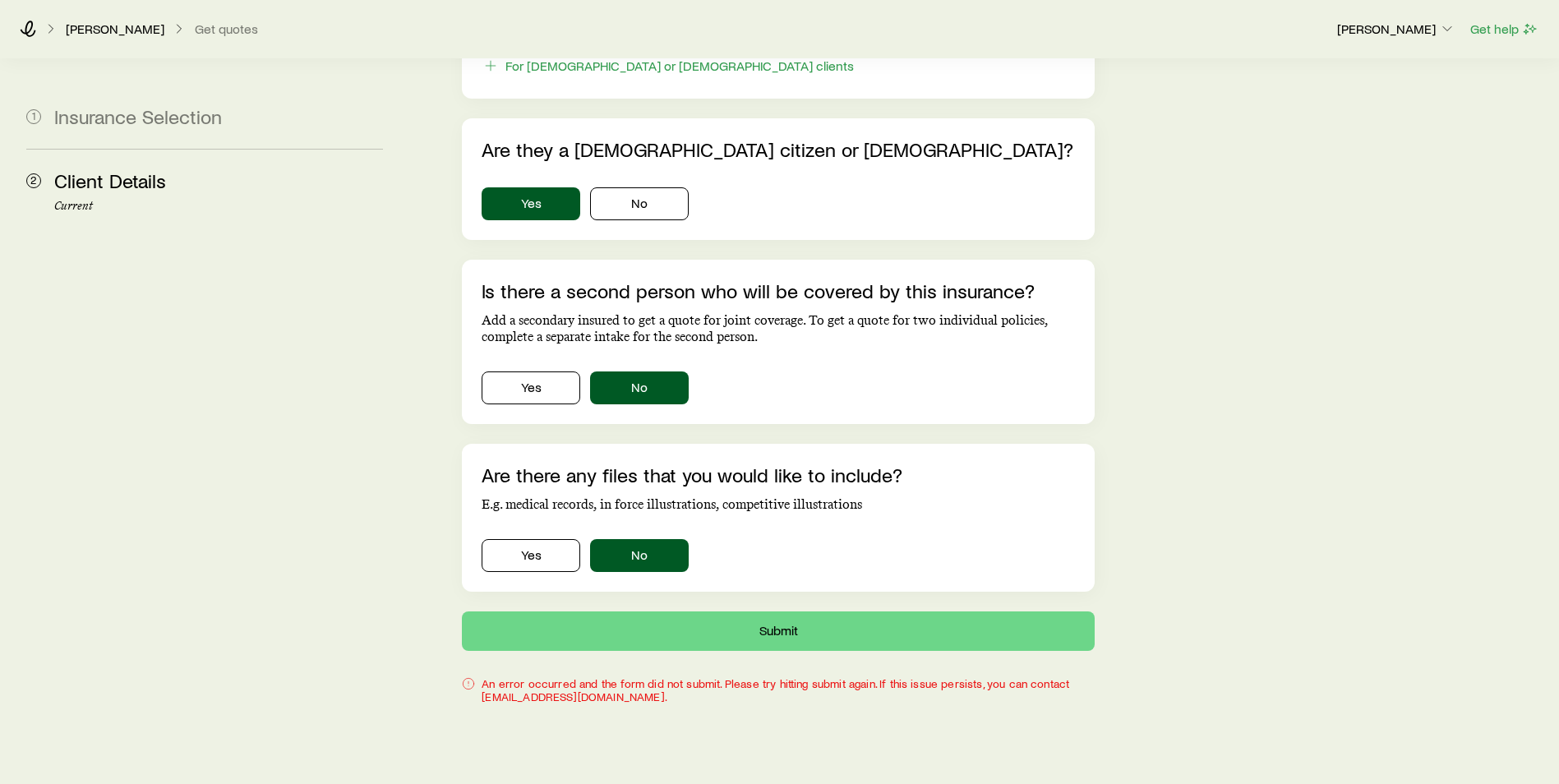
scroll to position [986, 0]
click at [657, 623] on button "Submit" at bounding box center [778, 629] width 633 height 39
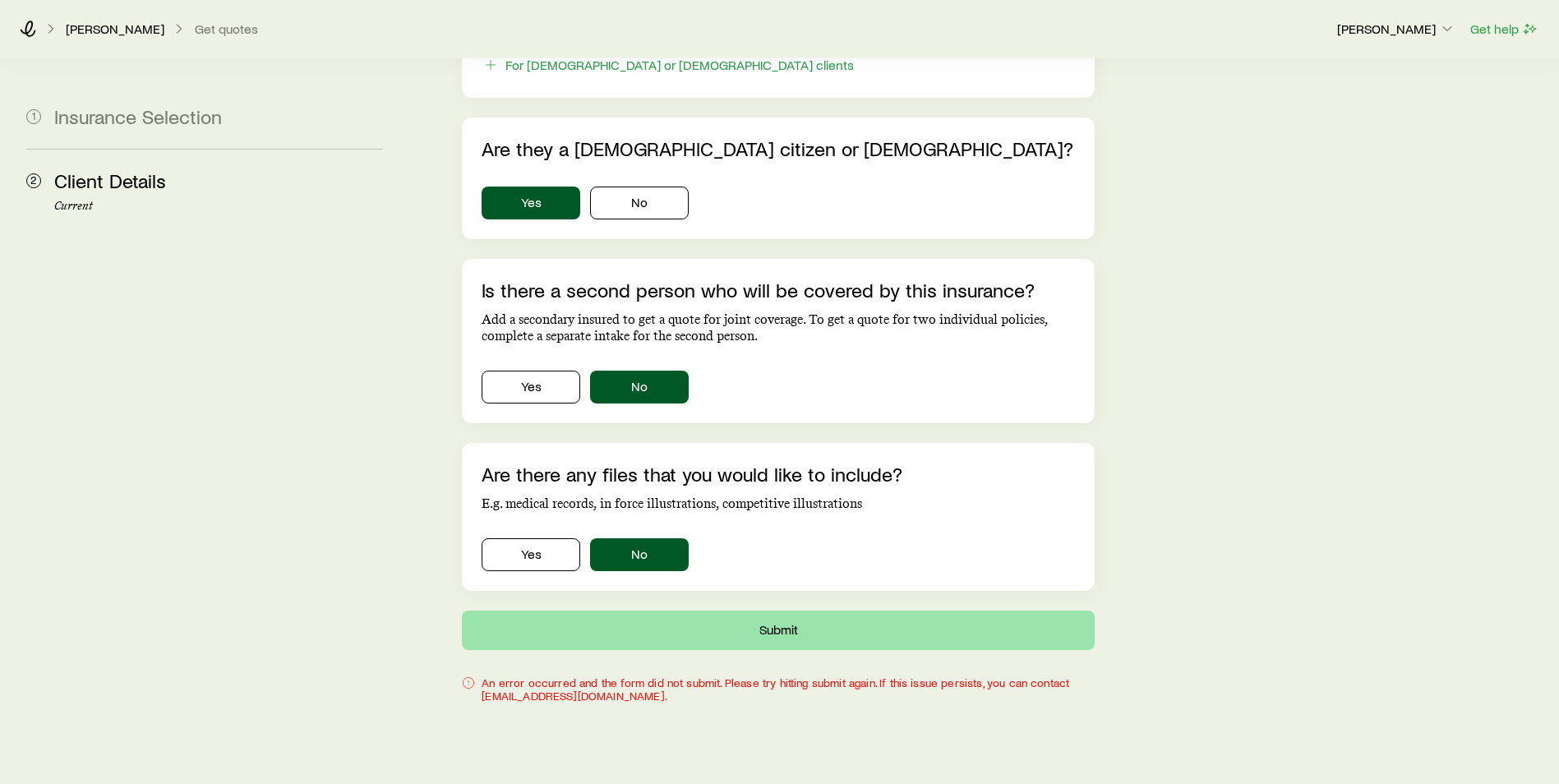
scroll to position [0, 0]
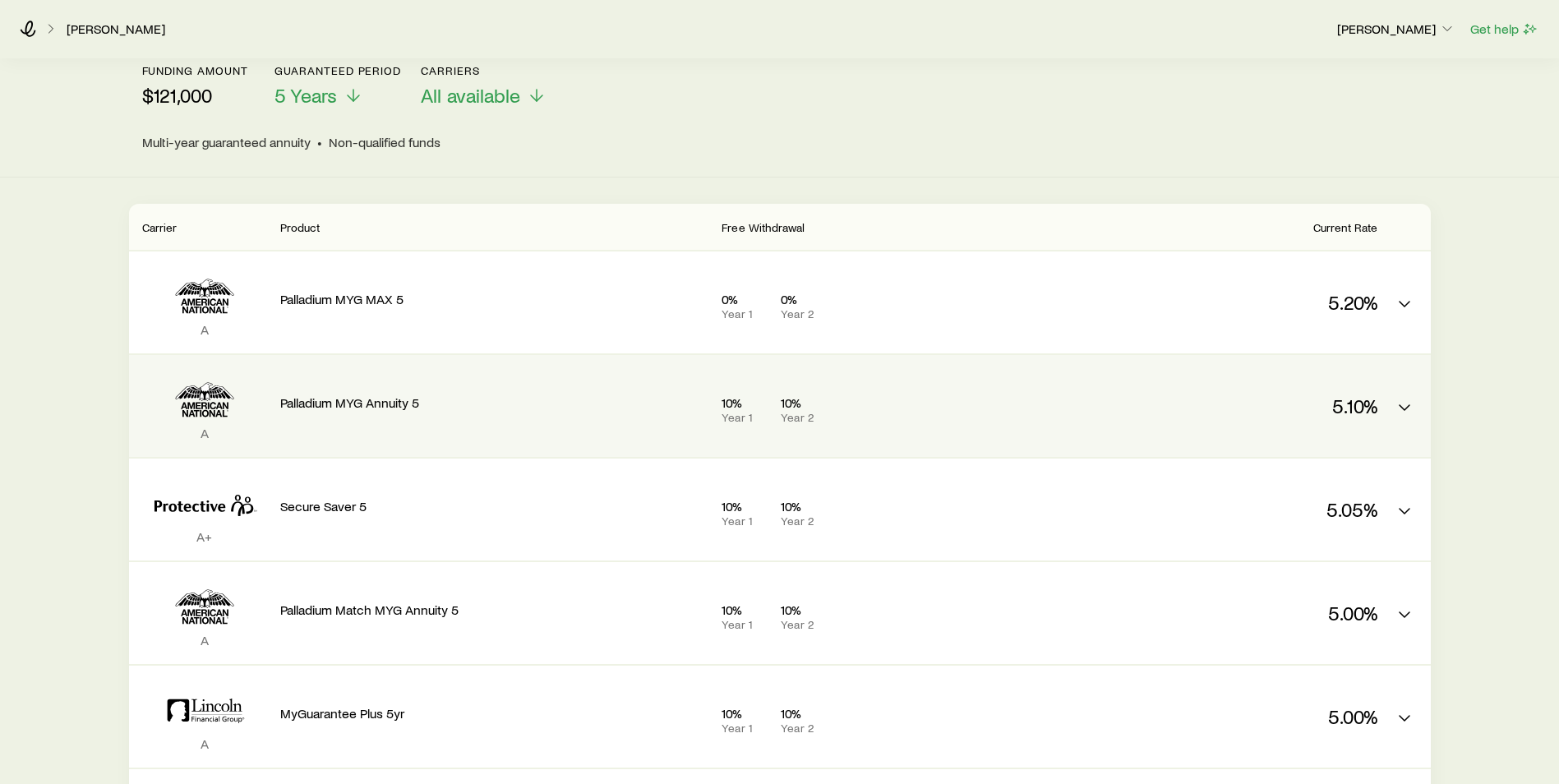
scroll to position [164, 0]
